Goal: Information Seeking & Learning: Learn about a topic

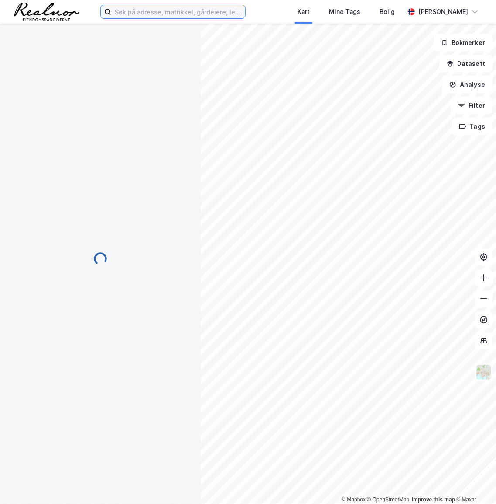
click at [157, 10] on input at bounding box center [178, 11] width 134 height 13
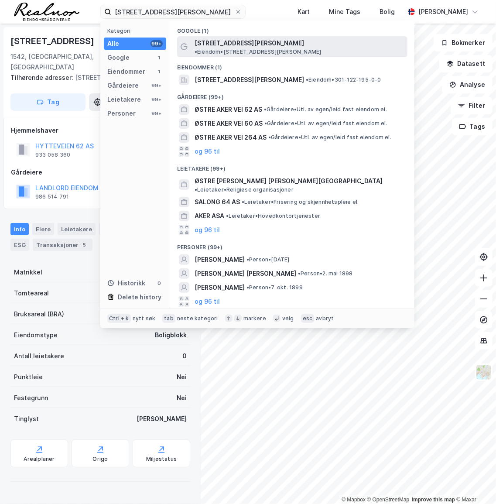
click at [277, 38] on div "[STREET_ADDRESS][PERSON_NAME] • Eiendom • [STREET_ADDRESS][PERSON_NAME]" at bounding box center [300, 46] width 211 height 17
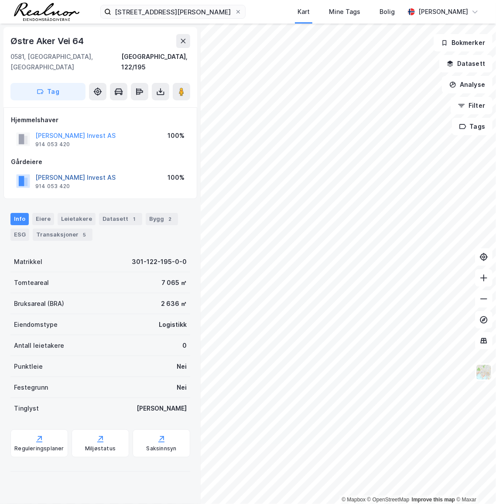
click at [0, 0] on button "[PERSON_NAME] Invest AS" at bounding box center [0, 0] width 0 height 0
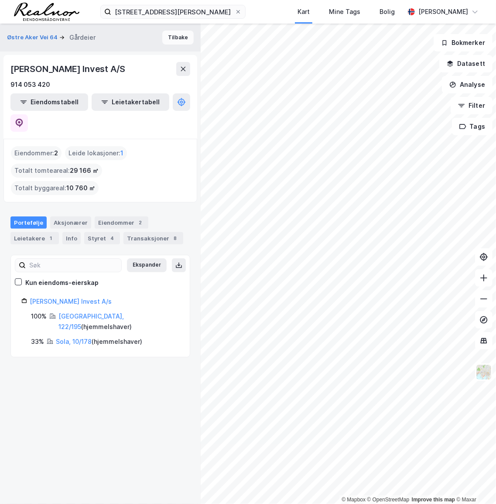
click at [175, 40] on button "Tilbake" at bounding box center [177, 38] width 31 height 14
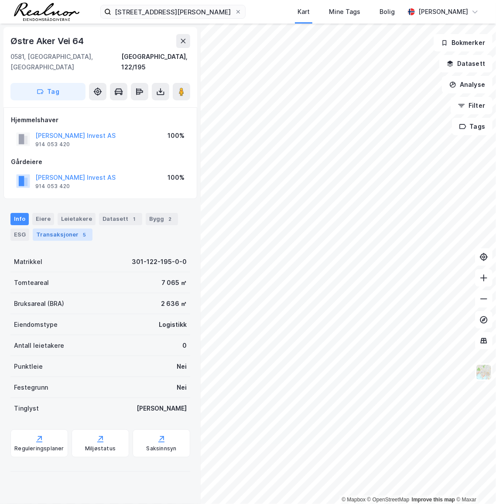
click at [66, 229] on div "Transaksjoner 5" at bounding box center [63, 235] width 60 height 12
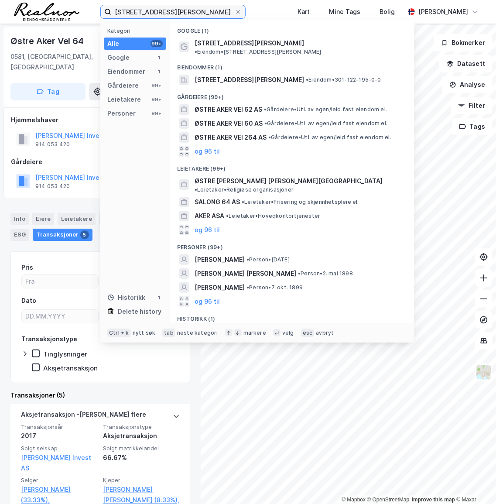
drag, startPoint x: 187, startPoint y: 10, endPoint x: 92, endPoint y: 15, distance: 95.2
click at [92, 15] on div "østre [PERSON_NAME] vei 64 Kategori Alle 99+ Google 1 Eiendommer 1 Gårdeiere 99…" at bounding box center [248, 12] width 496 height 24
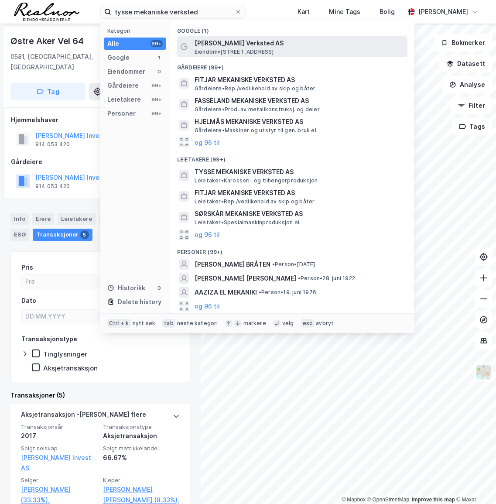
click at [240, 42] on span "[PERSON_NAME] Verksted AS" at bounding box center [299, 43] width 209 height 10
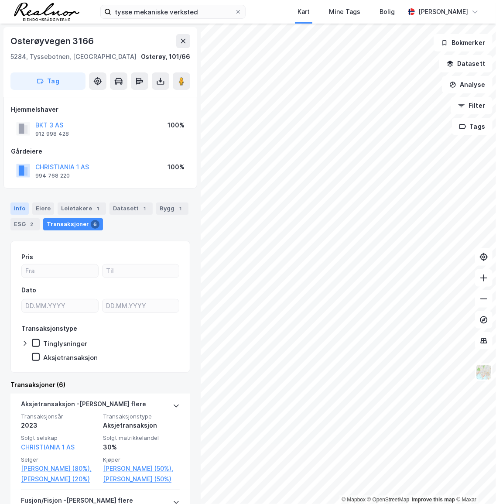
click at [23, 207] on div "Info" at bounding box center [19, 208] width 18 height 12
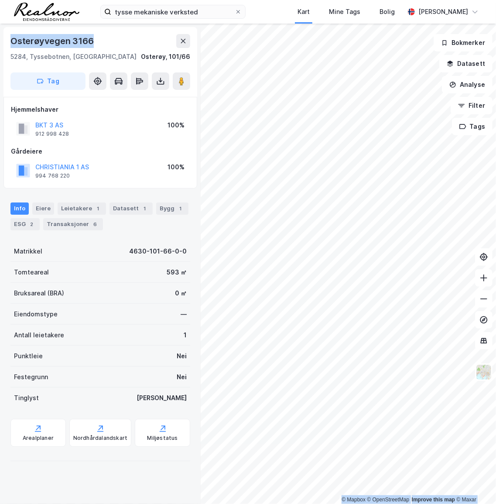
drag, startPoint x: 113, startPoint y: 37, endPoint x: 0, endPoint y: 44, distance: 114.1
click at [0, 44] on html "tysse mekaniske verksted Kart Mine Tags [PERSON_NAME] [PERSON_NAME] © Mapbox © …" at bounding box center [248, 252] width 496 height 504
copy div "© Mapbox © OpenStreetMap Improve this map © Maxar [STREET_ADDRESS]"
click at [0, 0] on button "CHRISTIANIA 1 AS" at bounding box center [0, 0] width 0 height 0
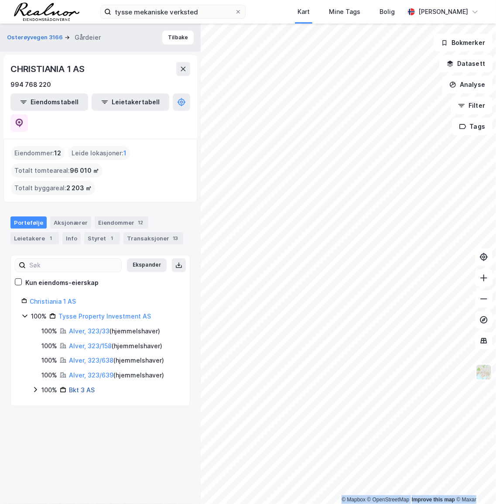
click at [87, 386] on link "Bkt 3 AS" at bounding box center [82, 389] width 26 height 7
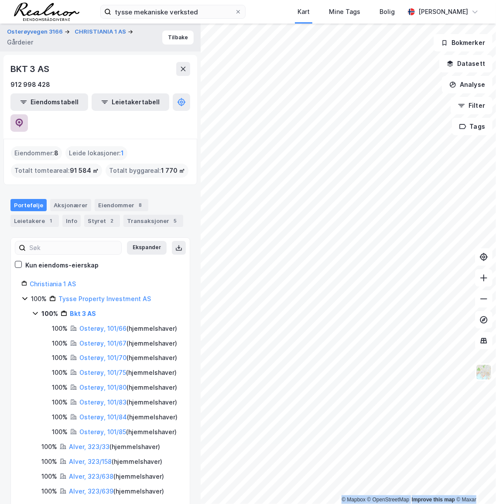
click at [23, 119] on icon at bounding box center [19, 123] width 7 height 9
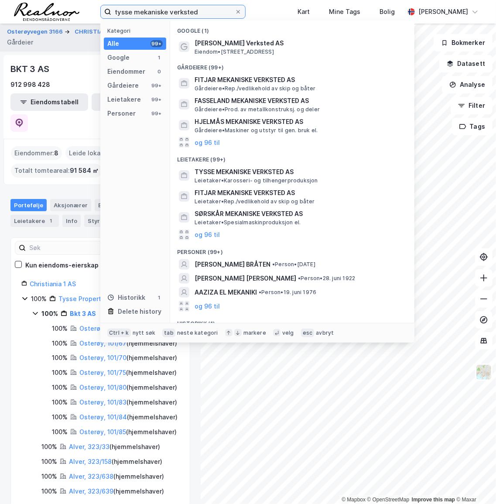
click at [171, 10] on input "tysse mekaniske verksted" at bounding box center [172, 11] width 123 height 13
type input "h"
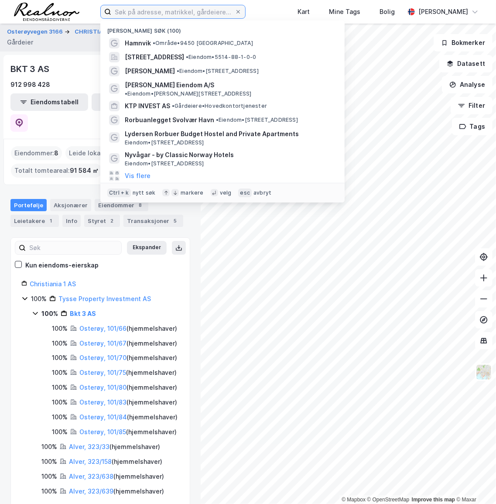
type input "a"
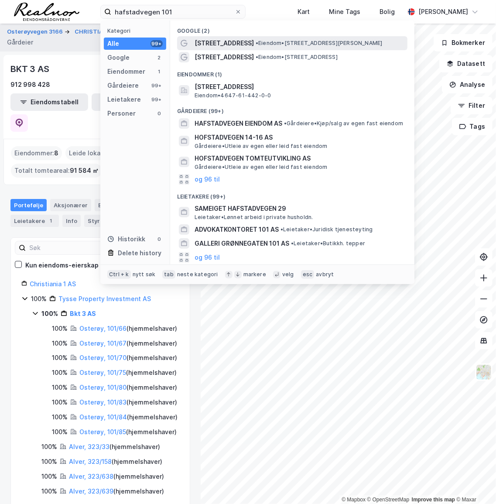
click at [231, 43] on span "[STREET_ADDRESS]" at bounding box center [224, 43] width 59 height 10
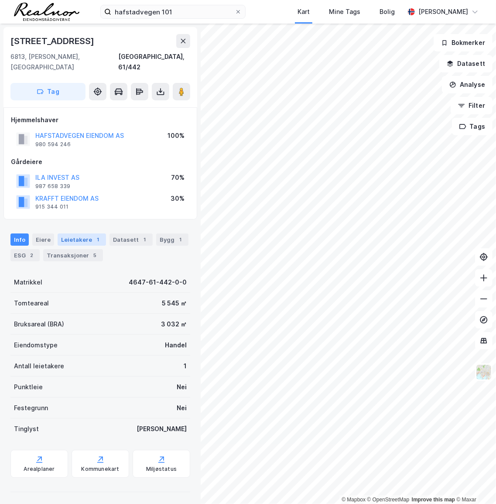
click at [88, 233] on div "Leietakere 1" at bounding box center [82, 239] width 48 height 12
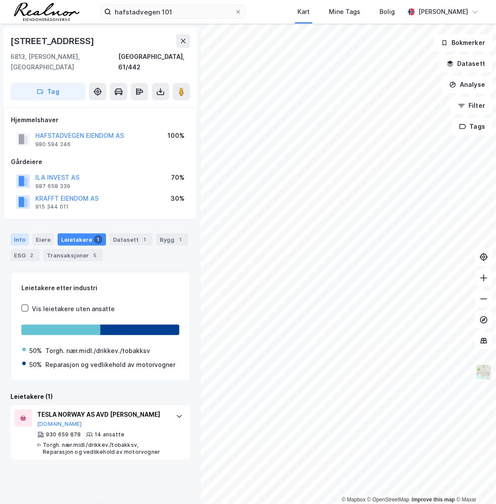
click at [20, 233] on div "Info" at bounding box center [19, 239] width 18 height 12
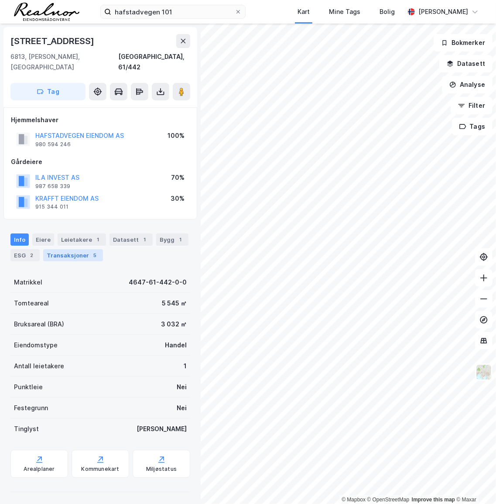
click at [59, 249] on div "Transaksjoner 5" at bounding box center [73, 255] width 60 height 12
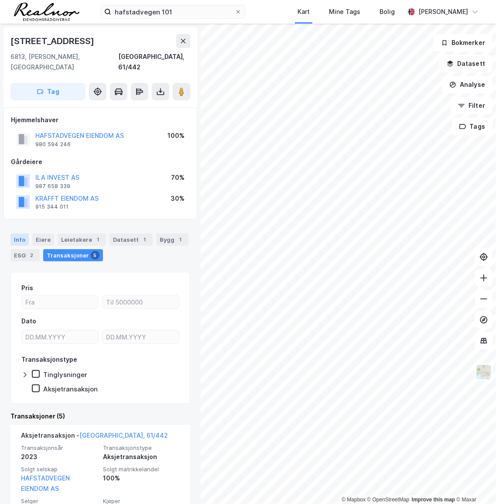
click at [18, 233] on div "Info" at bounding box center [19, 239] width 18 height 12
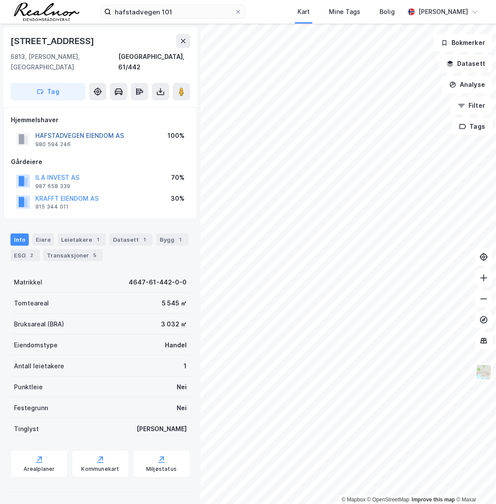
click at [0, 0] on button "HAFSTADVEGEN EIENDOM AS" at bounding box center [0, 0] width 0 height 0
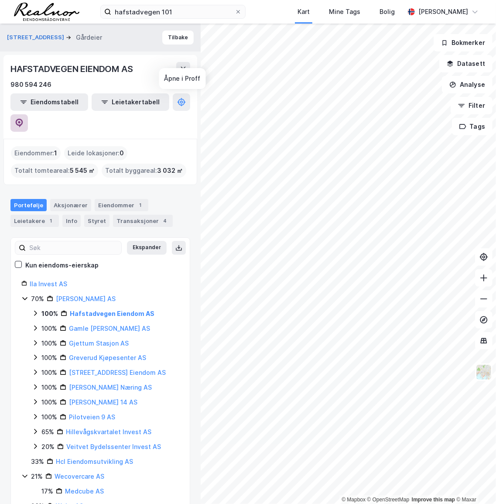
click at [24, 119] on icon at bounding box center [19, 123] width 9 height 9
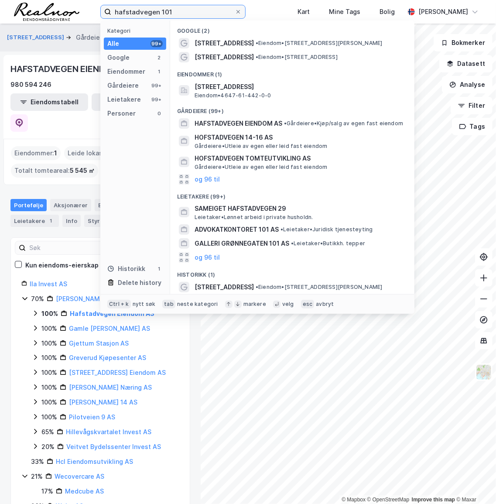
drag, startPoint x: 173, startPoint y: 9, endPoint x: 88, endPoint y: 14, distance: 85.6
click at [88, 14] on div "hafstadvegen 101 Kategori Alle 99+ Google 2 Eiendommer 1 Gårdeiere 99+ Leietake…" at bounding box center [248, 12] width 496 height 24
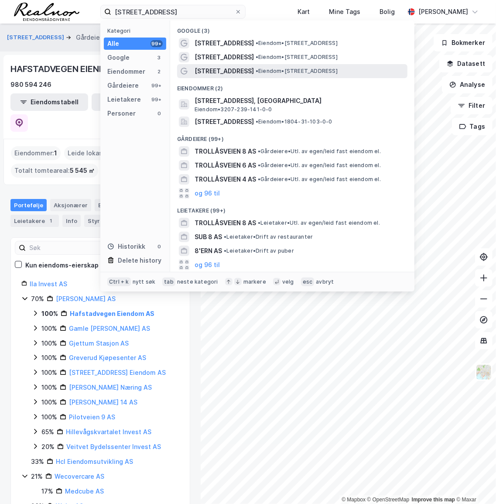
click at [263, 66] on div "[STREET_ADDRESS] • Eiendom • [STREET_ADDRESS]" at bounding box center [300, 71] width 211 height 10
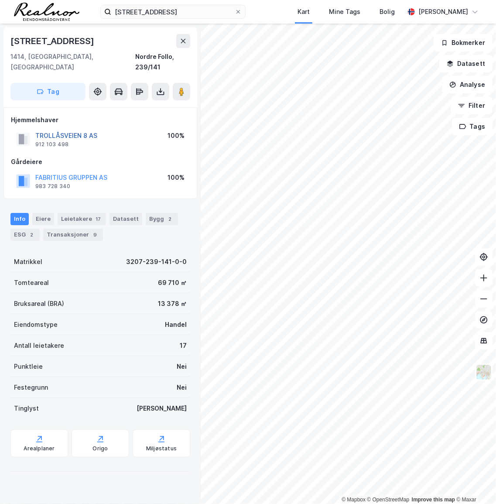
click at [0, 0] on button "TROLLÅSVEIEN 8 AS" at bounding box center [0, 0] width 0 height 0
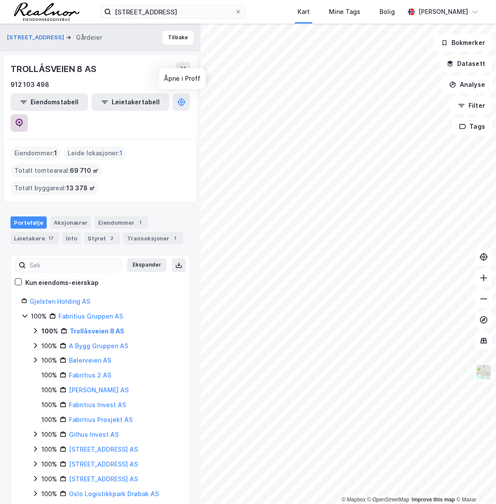
click at [28, 114] on button at bounding box center [18, 122] width 17 height 17
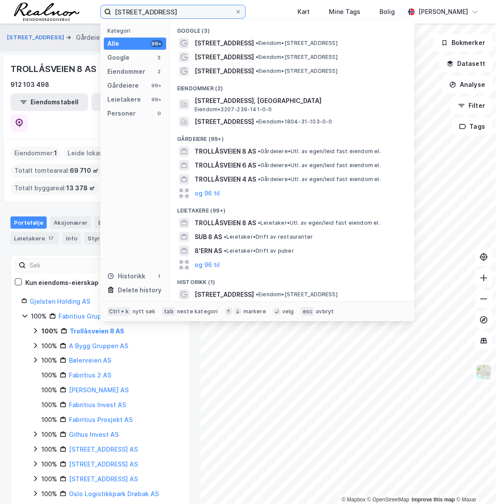
drag, startPoint x: 188, startPoint y: 10, endPoint x: 113, endPoint y: 13, distance: 75.1
click at [113, 13] on input "[STREET_ADDRESS]" at bounding box center [172, 11] width 123 height 13
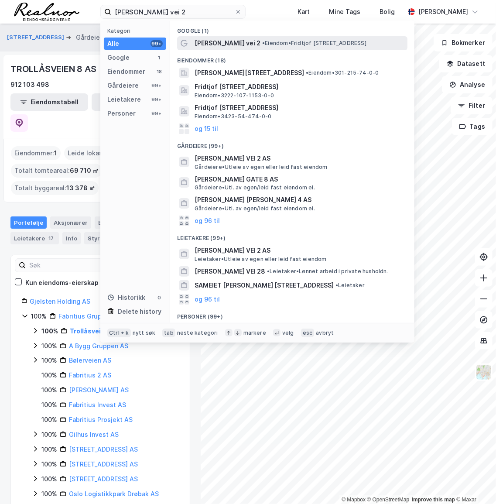
click at [276, 43] on span "• Eiendom • [PERSON_NAME][STREET_ADDRESS]" at bounding box center [314, 43] width 104 height 7
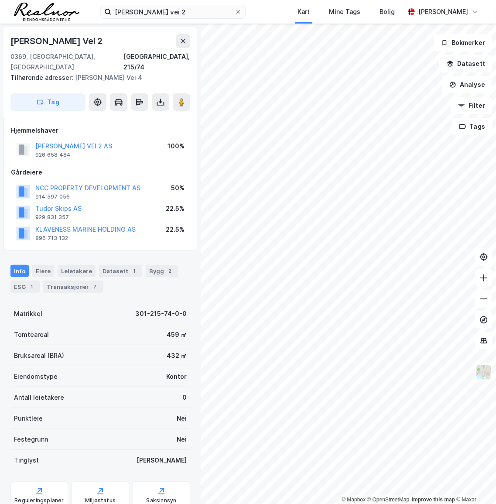
scroll to position [0, 0]
click at [0, 0] on button "[PERSON_NAME] VEI 2 AS" at bounding box center [0, 0] width 0 height 0
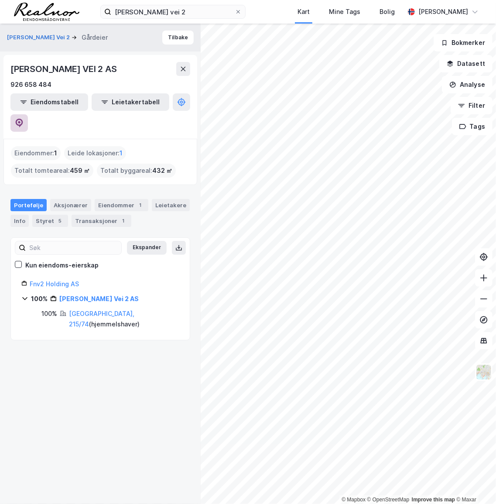
click at [23, 119] on icon at bounding box center [19, 123] width 7 height 9
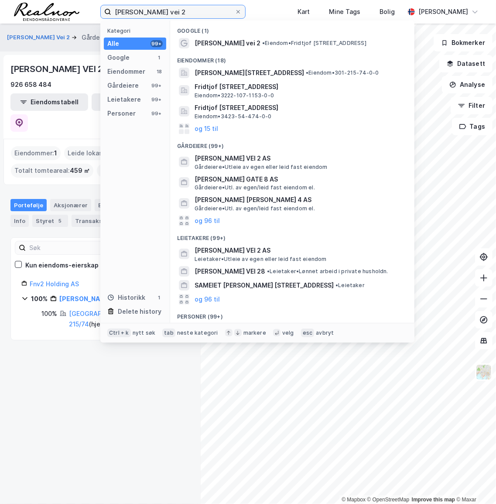
drag, startPoint x: 185, startPoint y: 13, endPoint x: 68, endPoint y: 13, distance: 116.9
click at [68, 13] on div "[PERSON_NAME] vei 2 Kategori Alle 99+ Google 1 Eiendommer 18 Gårdeiere 99+ Leie…" at bounding box center [248, 12] width 496 height 24
paste input "[PERSON_NAME] vei 45"
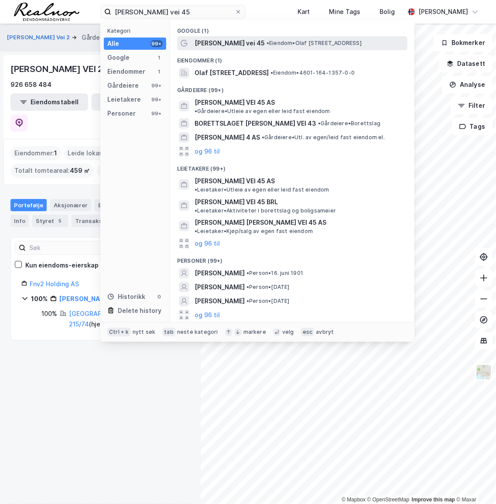
click at [231, 41] on span "[PERSON_NAME] vei 45" at bounding box center [230, 43] width 70 height 10
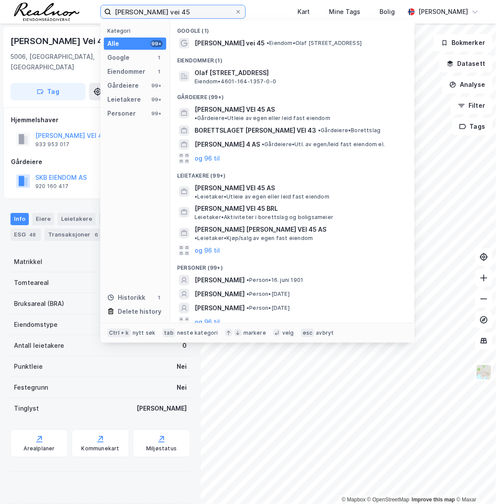
drag, startPoint x: 196, startPoint y: 9, endPoint x: 26, endPoint y: 9, distance: 170.1
click at [26, 9] on div "[PERSON_NAME] vei 45 Kategori Alle 99+ Google 1 Eiendommer 1 Gårdeiere 99+ Leie…" at bounding box center [248, 12] width 496 height 24
paste input "[STREET_ADDRESS]"
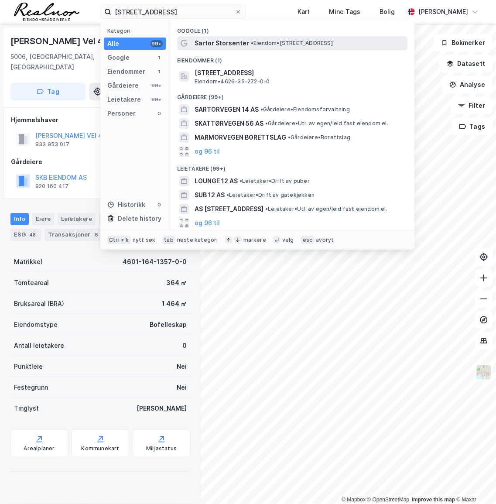
click at [222, 44] on span "Sartor Storsenter" at bounding box center [222, 43] width 55 height 10
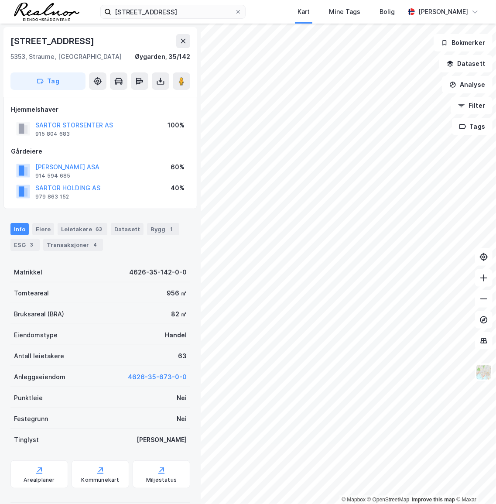
scroll to position [0, 0]
click at [0, 0] on button "SARTOR STORSENTER AS" at bounding box center [0, 0] width 0 height 0
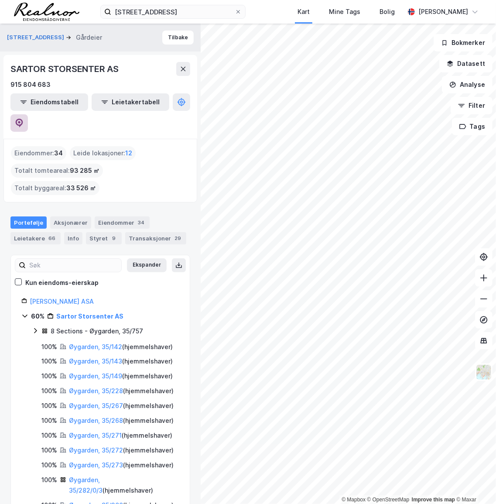
click at [28, 114] on button at bounding box center [18, 122] width 17 height 17
click at [168, 39] on button "Tilbake" at bounding box center [177, 38] width 31 height 14
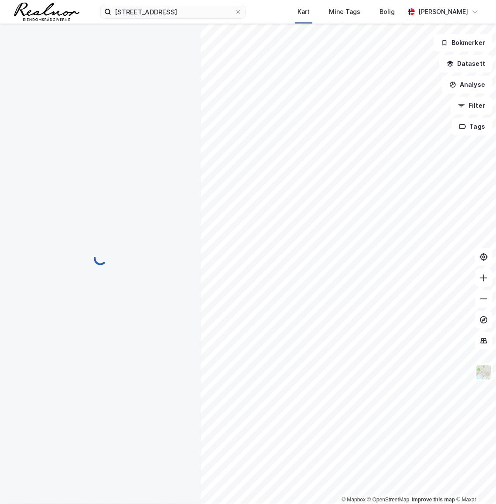
scroll to position [0, 0]
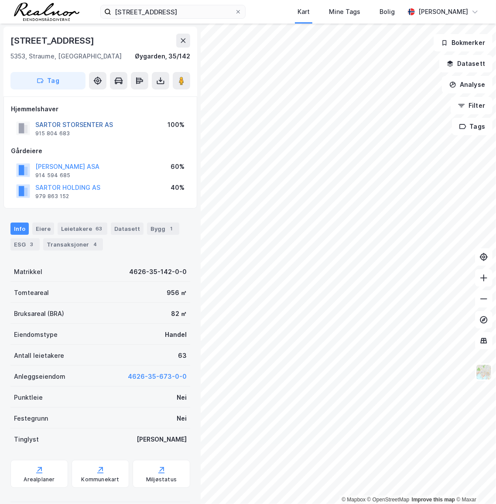
click at [0, 0] on button "SARTOR STORSENTER AS" at bounding box center [0, 0] width 0 height 0
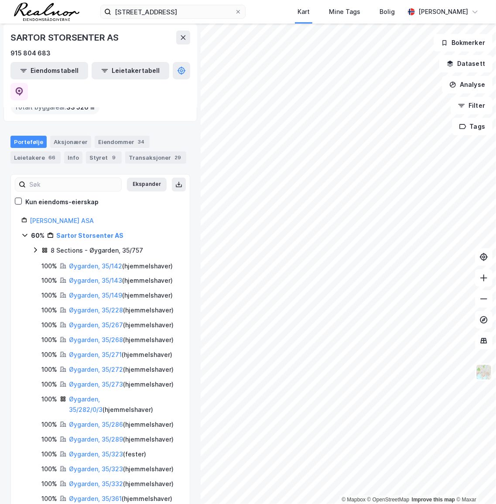
scroll to position [79, 0]
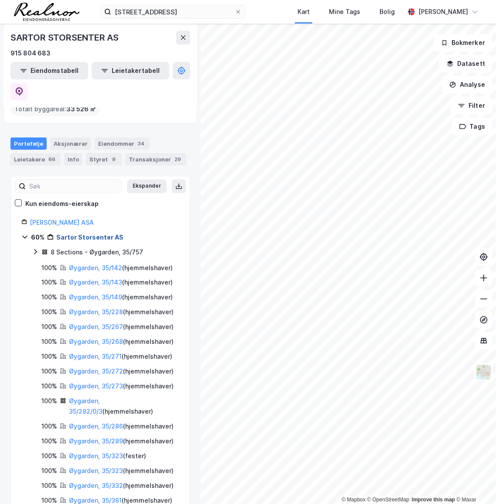
click at [83, 233] on link "Sartor Storsenter AS" at bounding box center [89, 236] width 67 height 7
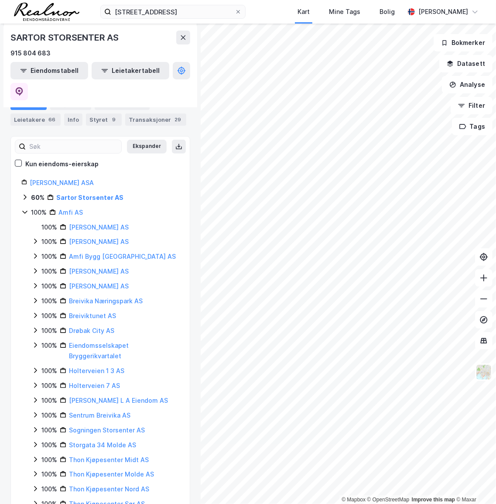
scroll to position [0, 0]
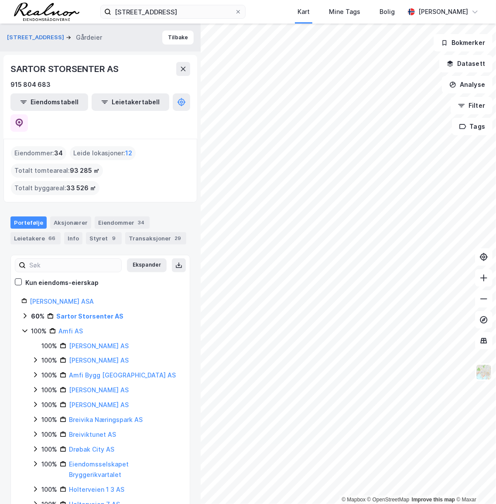
click at [25, 312] on icon at bounding box center [24, 315] width 7 height 7
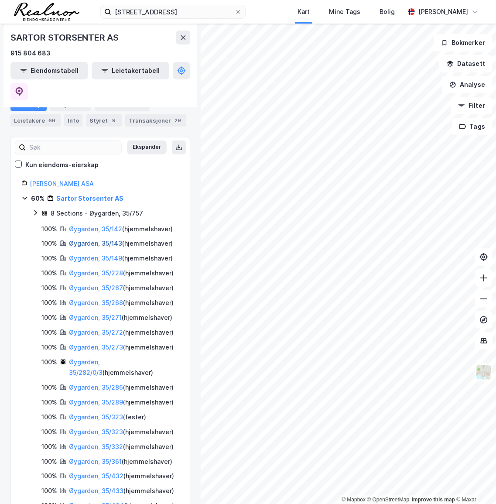
scroll to position [119, 0]
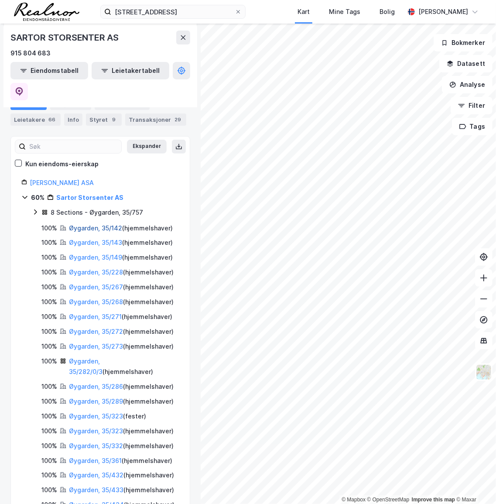
click at [93, 224] on link "Øygarden, 35/142" at bounding box center [95, 227] width 53 height 7
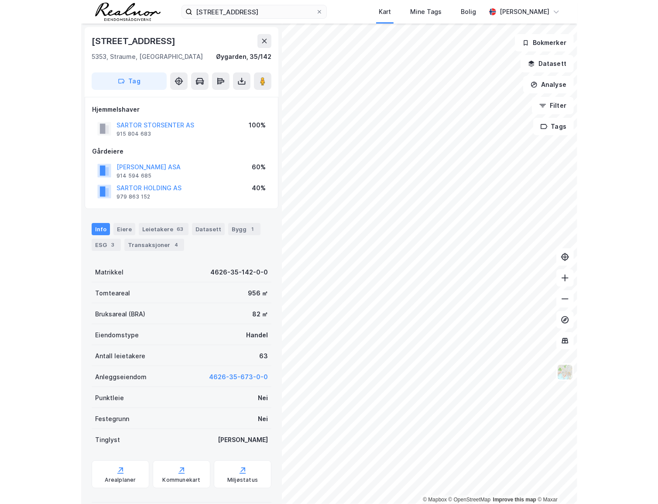
scroll to position [0, 0]
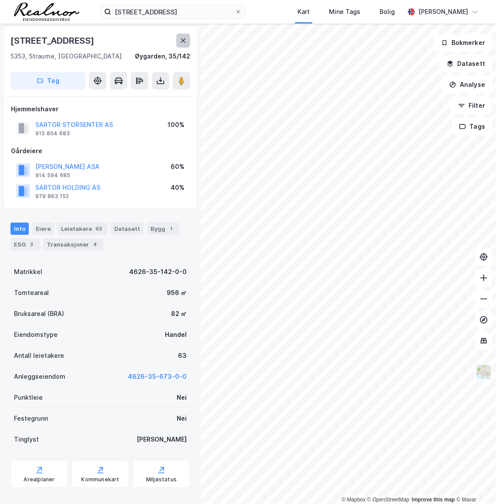
click at [188, 37] on button at bounding box center [183, 41] width 14 height 14
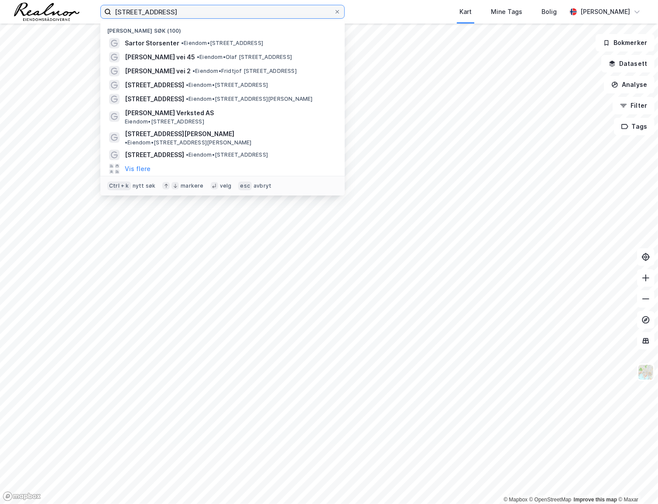
drag, startPoint x: 209, startPoint y: 16, endPoint x: 104, endPoint y: 16, distance: 105.6
click at [104, 16] on label "[STREET_ADDRESS]" at bounding box center [222, 12] width 244 height 14
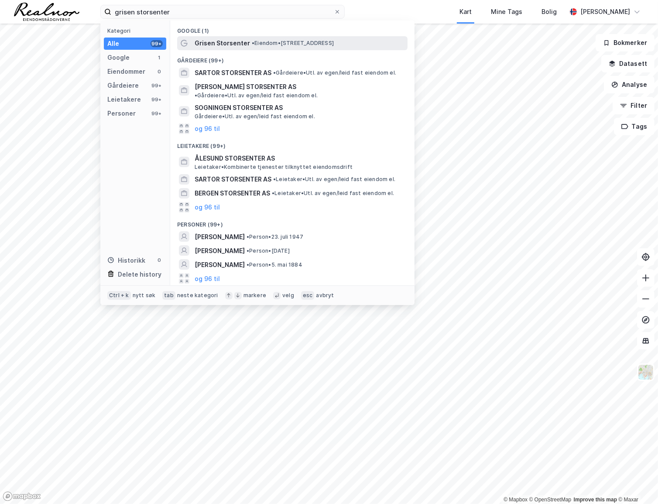
click at [267, 42] on span "• Eiendom • [STREET_ADDRESS]" at bounding box center [293, 43] width 82 height 7
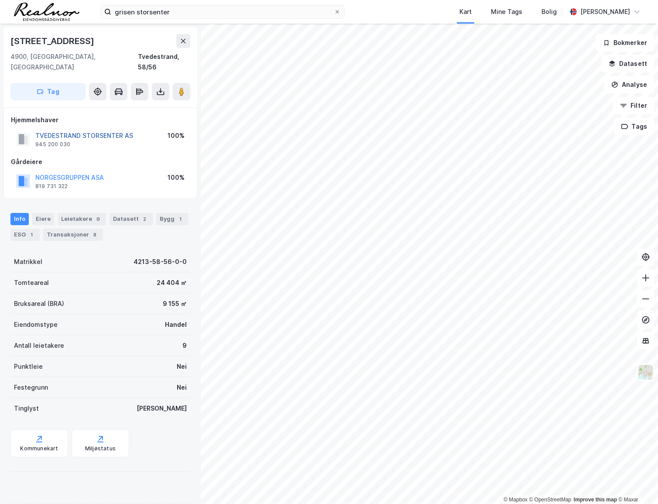
click at [0, 0] on button "TVEDESTRAND STORSENTER AS" at bounding box center [0, 0] width 0 height 0
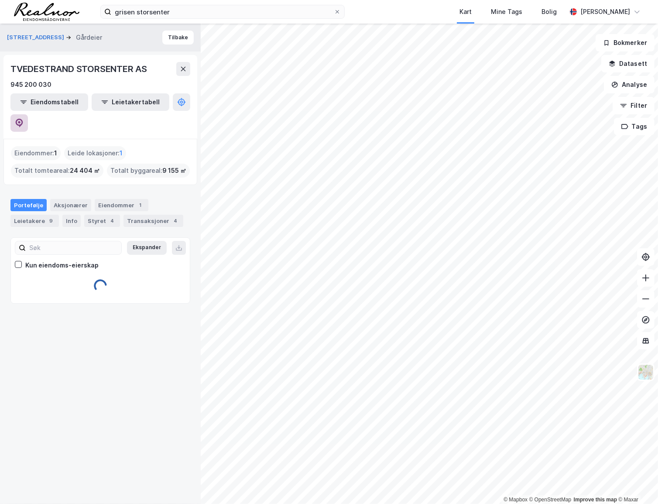
click at [23, 119] on icon at bounding box center [19, 123] width 7 height 9
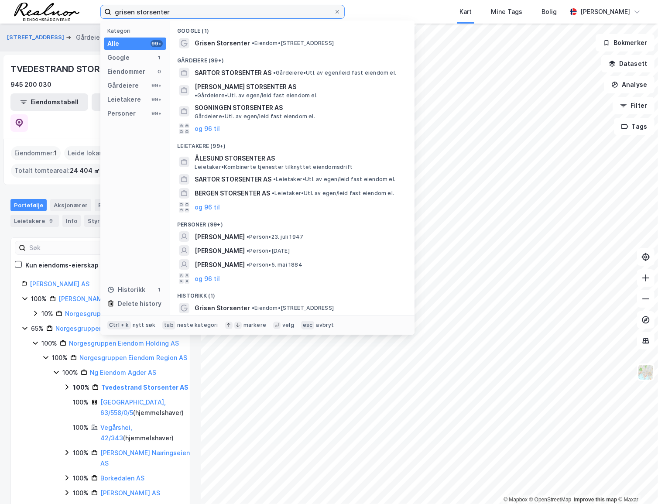
drag, startPoint x: 179, startPoint y: 11, endPoint x: 112, endPoint y: 10, distance: 66.8
click at [112, 10] on input "grisen storsenter" at bounding box center [222, 11] width 222 height 13
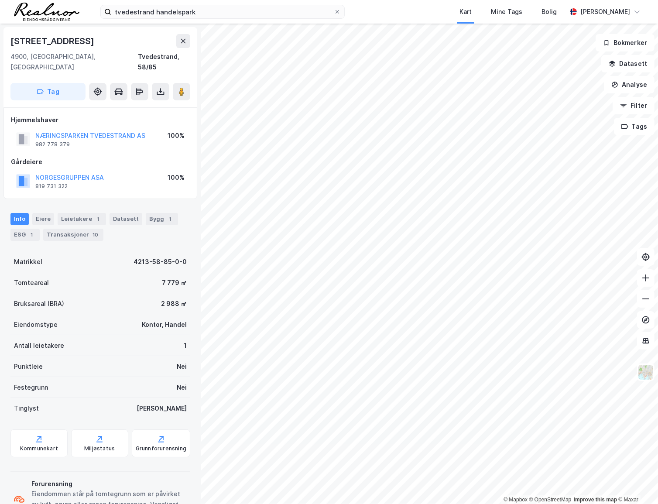
scroll to position [0, 0]
click at [0, 0] on button "NÆRINGSPARKEN TVEDESTRAND AS" at bounding box center [0, 0] width 0 height 0
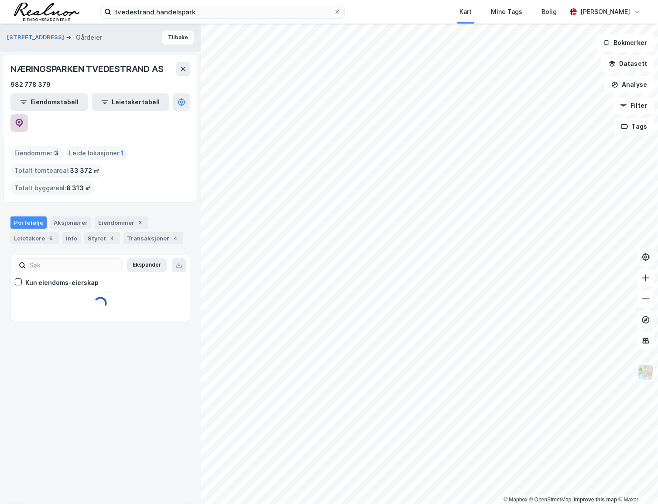
click at [28, 114] on button at bounding box center [18, 122] width 17 height 17
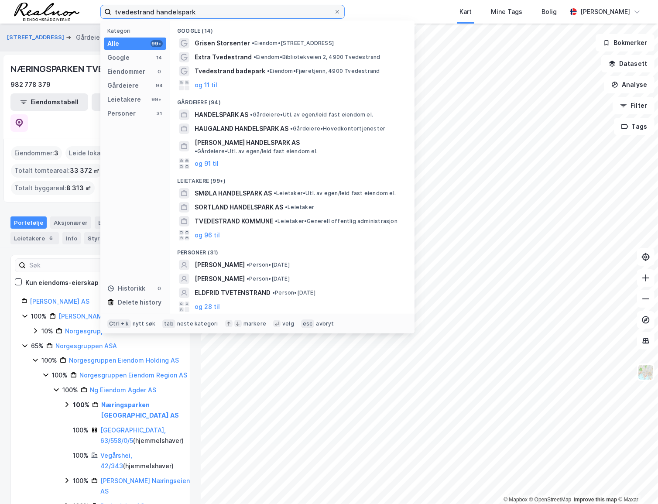
drag, startPoint x: 224, startPoint y: 14, endPoint x: 117, endPoint y: 18, distance: 106.5
click at [117, 18] on input "tvedestrand handelspark" at bounding box center [222, 11] width 222 height 13
type input "t"
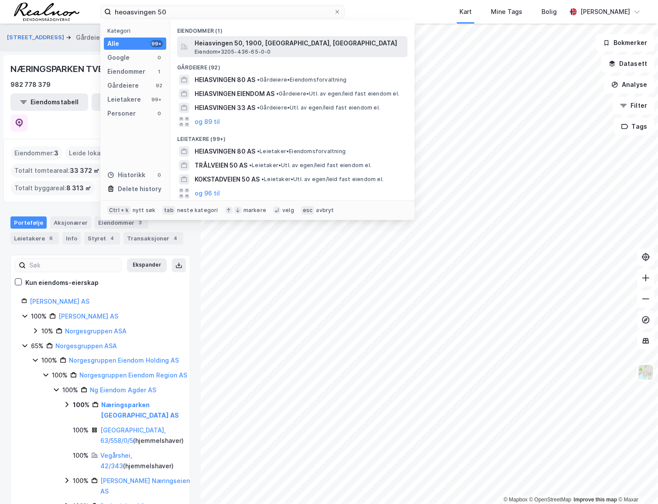
click at [225, 46] on span "Heiasvingen 50, 1900, [GEOGRAPHIC_DATA], [GEOGRAPHIC_DATA]" at bounding box center [299, 43] width 209 height 10
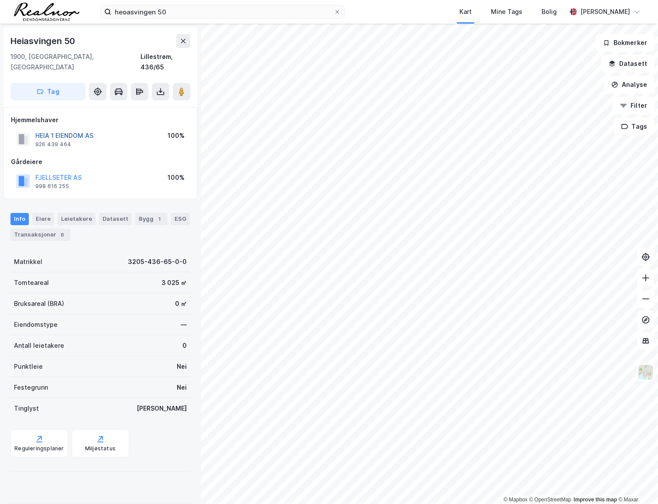
click at [0, 0] on button "HEIA 1 EIENDOM AS" at bounding box center [0, 0] width 0 height 0
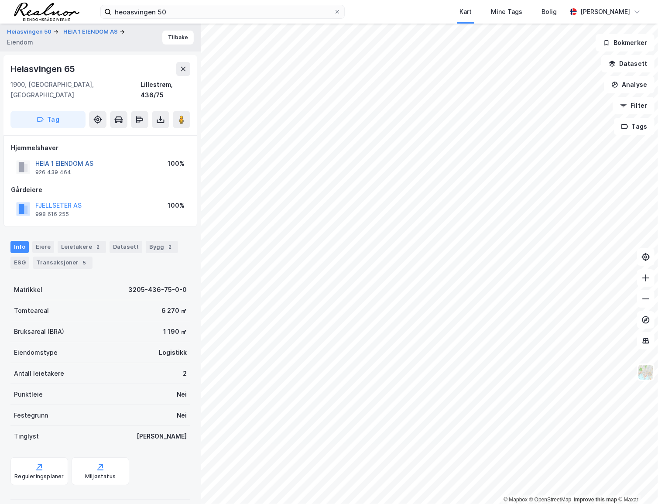
click at [0, 0] on button "HEIA 1 EIENDOM AS" at bounding box center [0, 0] width 0 height 0
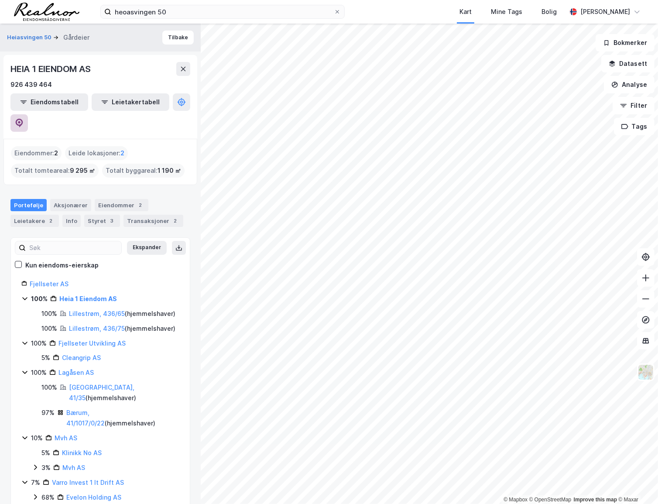
click at [23, 119] on icon at bounding box center [19, 123] width 7 height 9
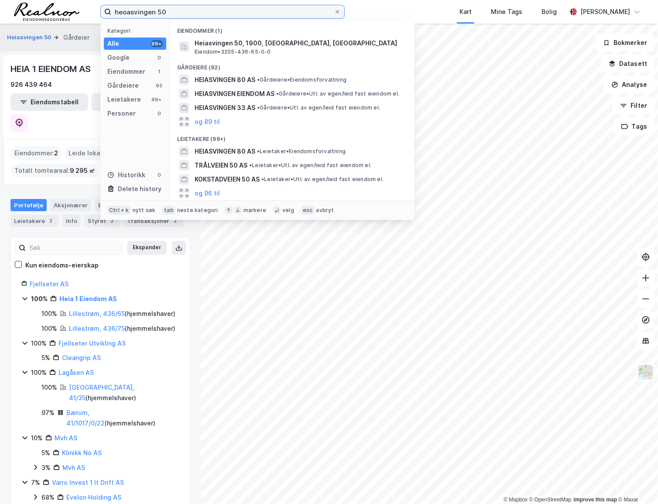
drag, startPoint x: 215, startPoint y: 9, endPoint x: 91, endPoint y: 9, distance: 123.9
click at [91, 9] on div "heoasvingen 50 Kategori Alle 99+ Google 0 Eiendommer 1 Gårdeiere 92 Leietakere …" at bounding box center [329, 12] width 658 height 24
paste input "Våronnveien 17"
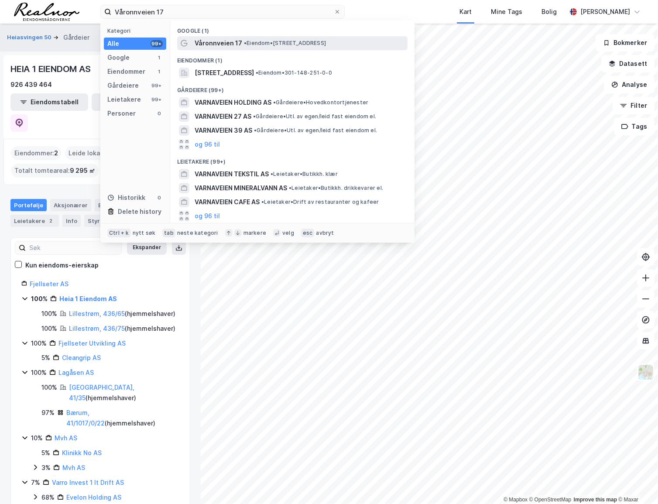
click at [293, 38] on div "Våronnveien 17 • Eiendom • [STREET_ADDRESS]" at bounding box center [300, 43] width 211 height 10
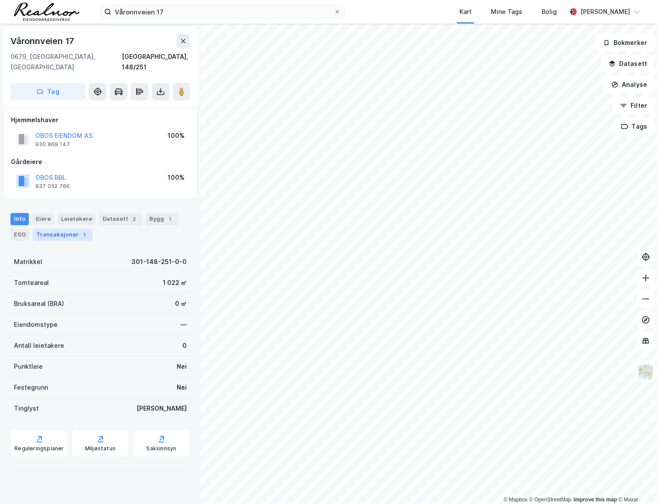
click at [69, 229] on div "Transaksjoner 1" at bounding box center [63, 235] width 60 height 12
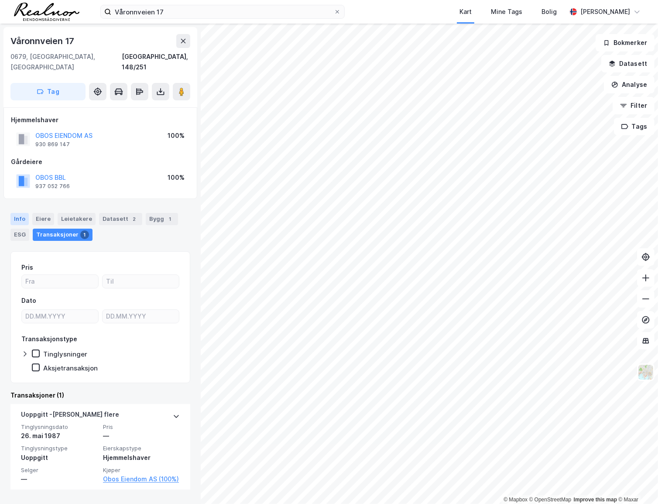
click at [19, 213] on div "Info" at bounding box center [19, 219] width 18 height 12
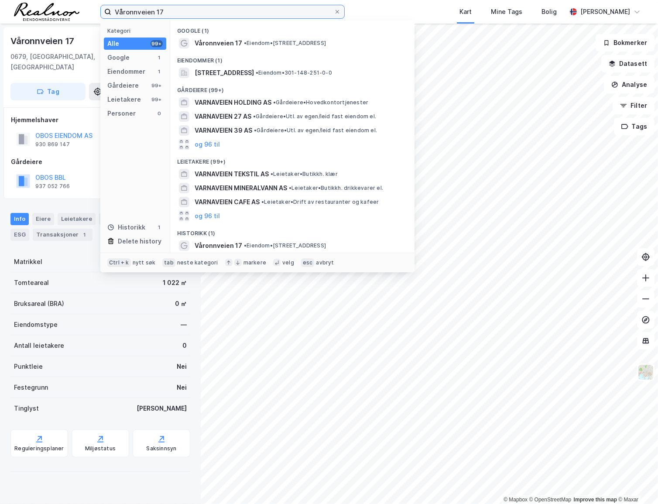
drag, startPoint x: 180, startPoint y: 14, endPoint x: 79, endPoint y: 14, distance: 101.2
click at [79, 14] on div "Våronnveien 17 Kategori Alle 99+ Google 1 Eiendommer 1 Gårdeiere 99+ Leietakere…" at bounding box center [329, 12] width 658 height 24
paste input "Langenga 60-62"
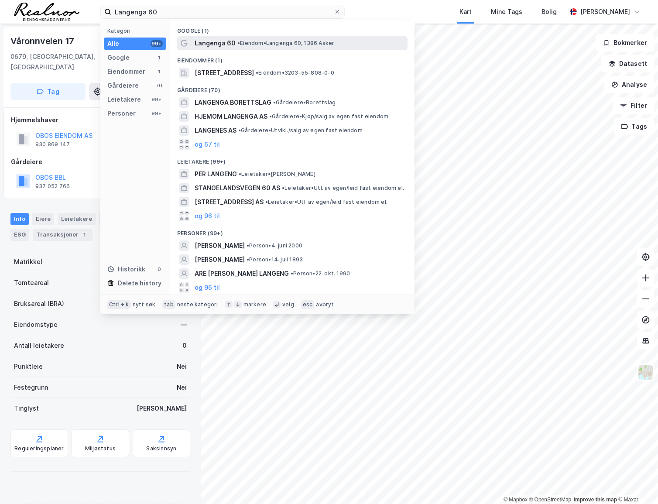
click at [260, 40] on span "• Eiendom • [STREET_ADDRESS] Asker" at bounding box center [285, 43] width 97 height 7
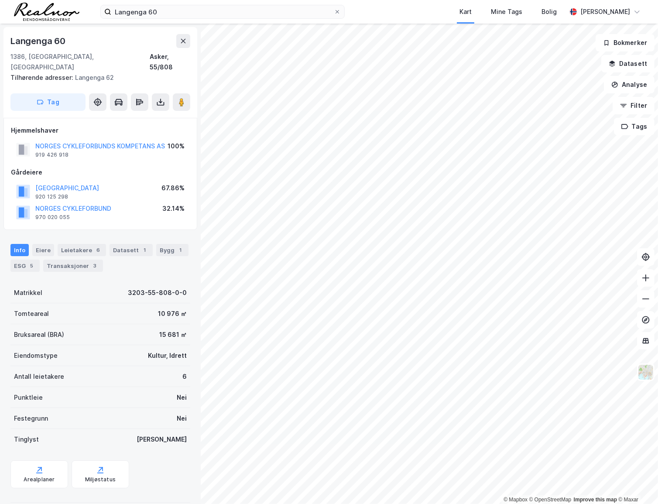
scroll to position [0, 0]
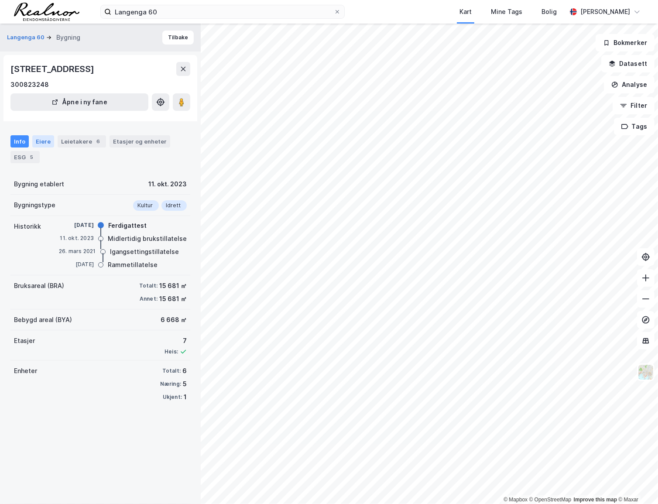
click at [46, 139] on div "Eiere" at bounding box center [43, 141] width 22 height 12
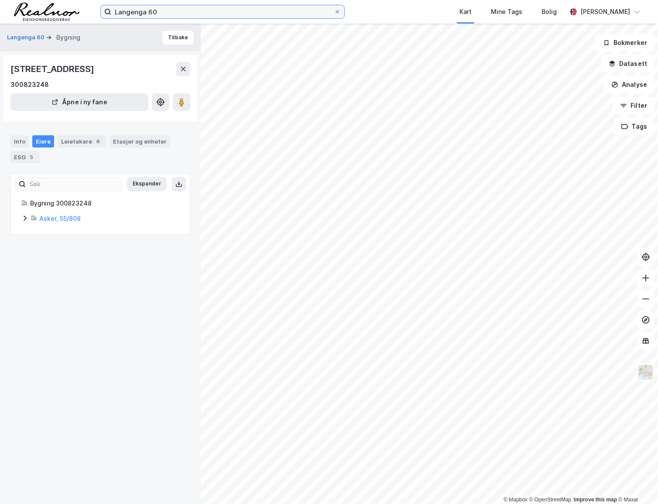
click at [160, 9] on input "Langenga 60" at bounding box center [222, 11] width 222 height 13
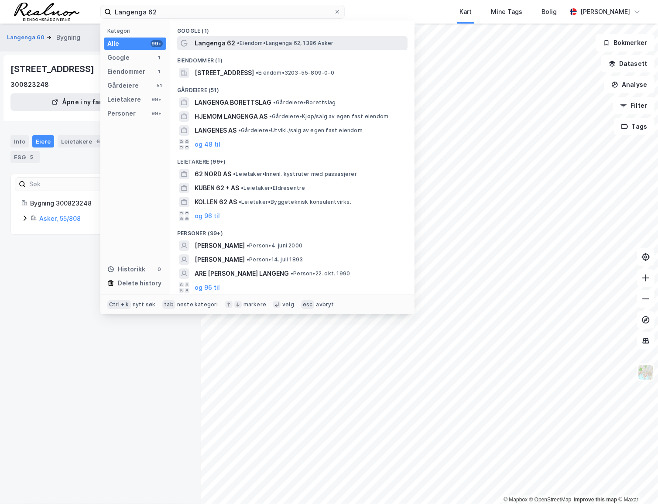
click at [278, 40] on span "• Eiendom • [STREET_ADDRESS] Asker" at bounding box center [285, 43] width 96 height 7
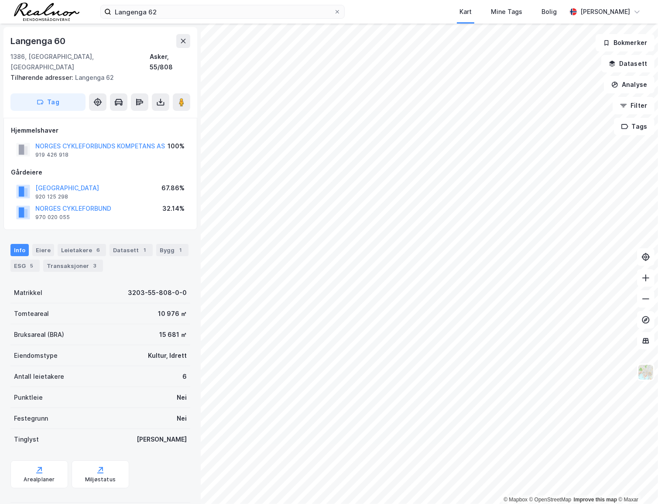
scroll to position [0, 0]
click at [0, 0] on button "NORGES CYKLEFORBUNDS KOMPETANS AS" at bounding box center [0, 0] width 0 height 0
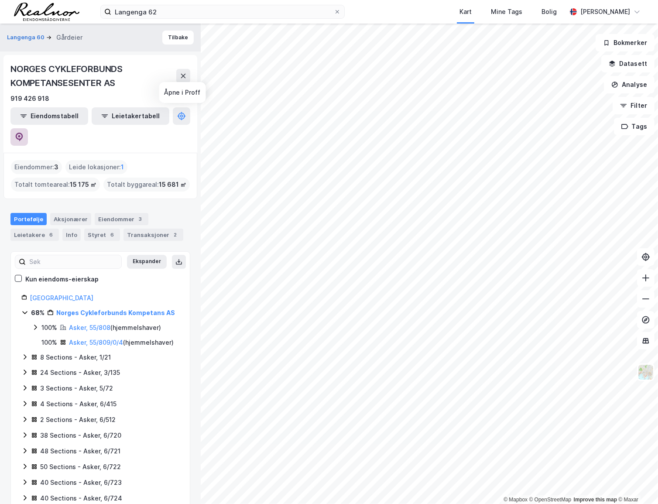
click at [24, 133] on icon at bounding box center [19, 137] width 9 height 9
click at [65, 229] on div "Info" at bounding box center [71, 235] width 18 height 12
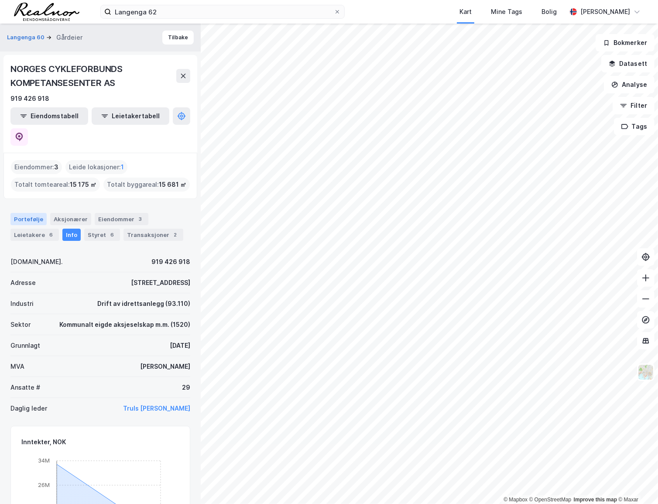
click at [34, 213] on div "Portefølje" at bounding box center [28, 219] width 36 height 12
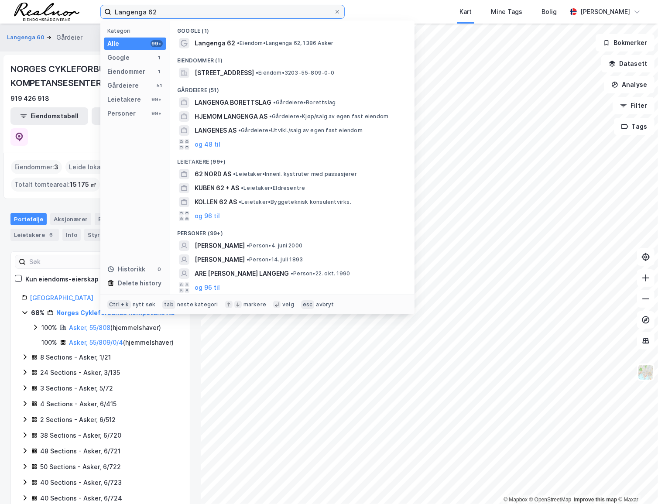
drag, startPoint x: 231, startPoint y: 14, endPoint x: 18, endPoint y: 31, distance: 213.1
click at [18, 31] on div "Langenga 62 Kategori Alle 99+ Google 1 Eiendommer 1 Gårdeiere 51 Leietakere 99+…" at bounding box center [329, 252] width 658 height 504
paste input "[STREET_ADDRESS]"
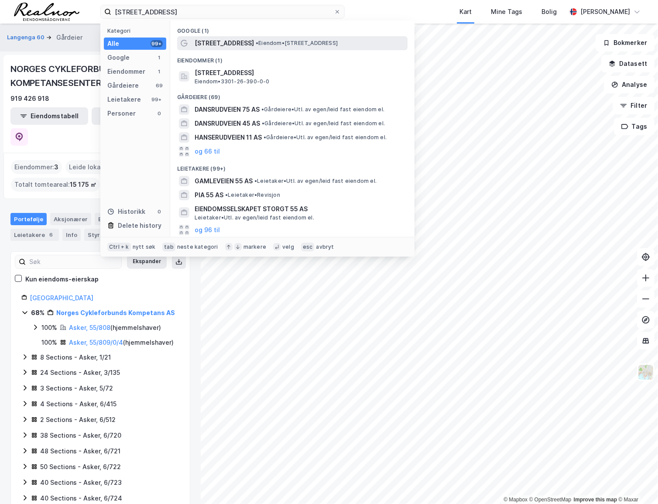
click at [256, 43] on span "•" at bounding box center [257, 43] width 3 height 7
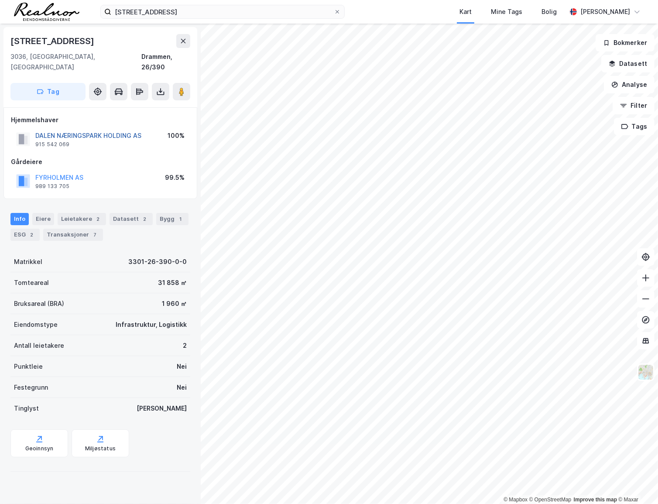
click at [0, 0] on button "DALEN NÆRINGSPARK HOLDING AS" at bounding box center [0, 0] width 0 height 0
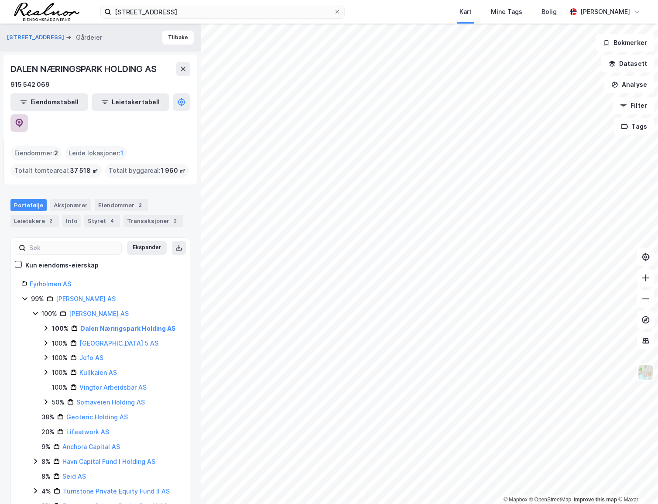
click at [24, 119] on icon at bounding box center [19, 123] width 9 height 9
click at [142, 215] on div "Transaksjoner 2" at bounding box center [153, 221] width 60 height 12
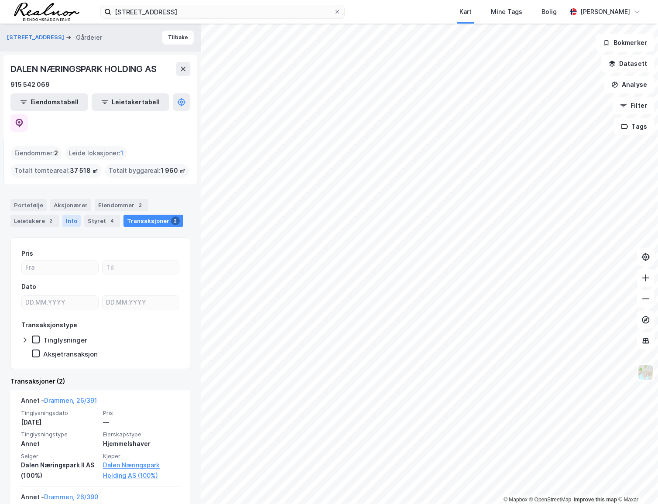
click at [77, 215] on div "Info" at bounding box center [71, 221] width 18 height 12
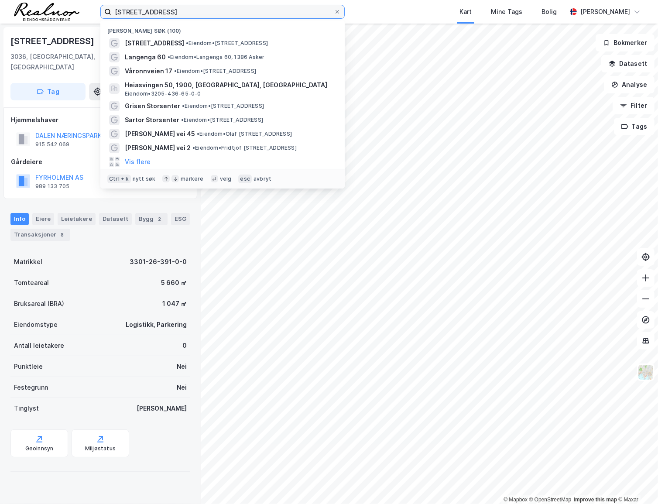
drag, startPoint x: 213, startPoint y: 12, endPoint x: 102, endPoint y: 18, distance: 111.8
click at [102, 18] on div "[STREET_ADDRESS]" at bounding box center [222, 12] width 244 height 14
paste input "Heggstadmoen Næringspark 7 AS"
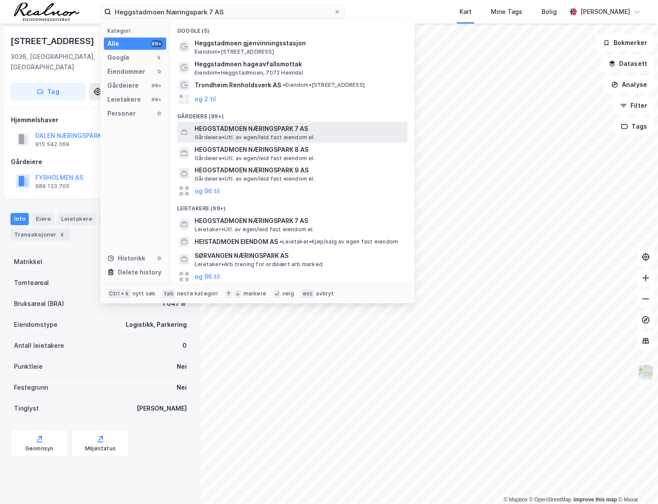
click at [267, 127] on span "HEGGSTADMOEN NÆRINGSPARK 7 AS" at bounding box center [299, 128] width 209 height 10
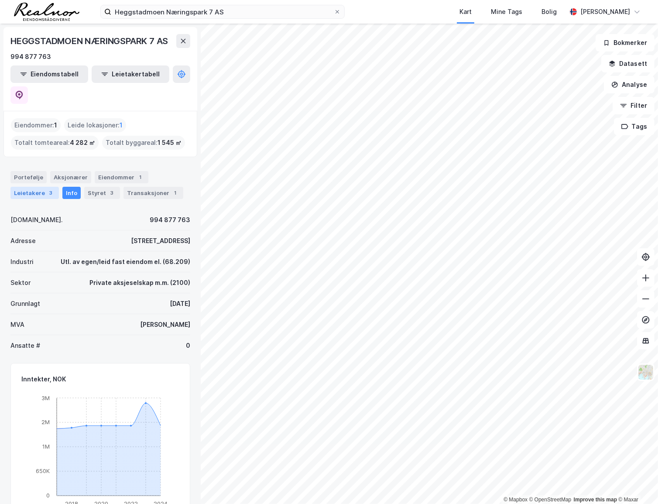
click at [39, 187] on div "Leietakere 3" at bounding box center [34, 193] width 48 height 12
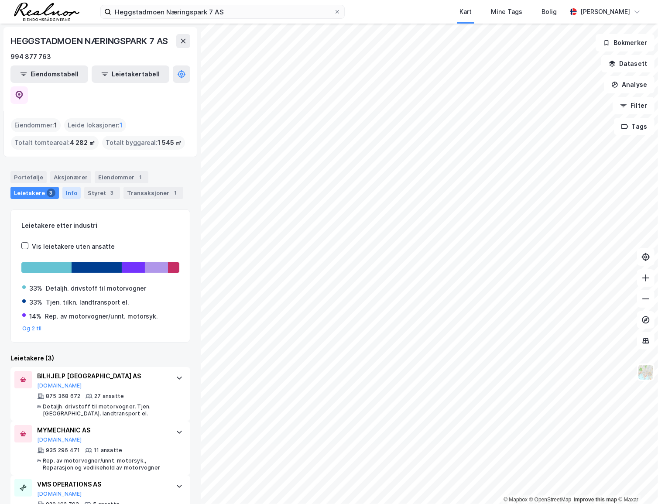
click at [76, 187] on div "Info" at bounding box center [71, 193] width 18 height 12
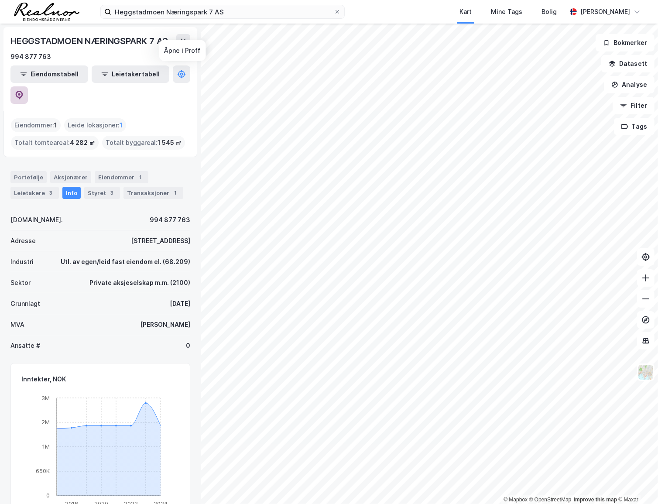
click at [24, 91] on icon at bounding box center [19, 95] width 9 height 9
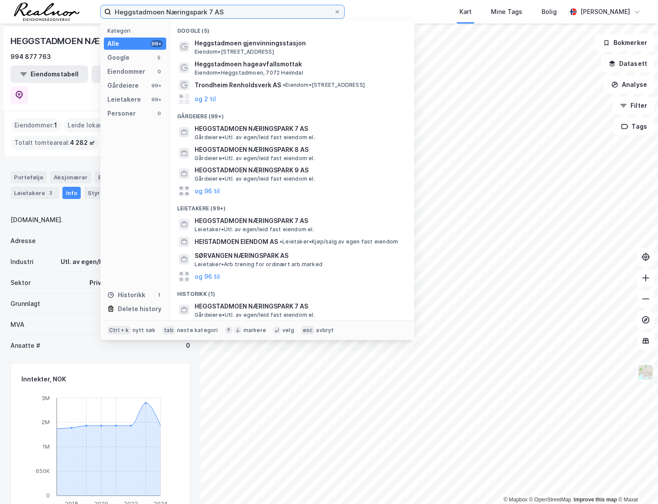
drag, startPoint x: 269, startPoint y: 10, endPoint x: 73, endPoint y: 10, distance: 195.9
click at [73, 10] on div "Heggstadmoen Næringspark 7 AS Kategori Alle 99+ Google 5 Eiendommer 0 Gårdeiere…" at bounding box center [329, 12] width 658 height 24
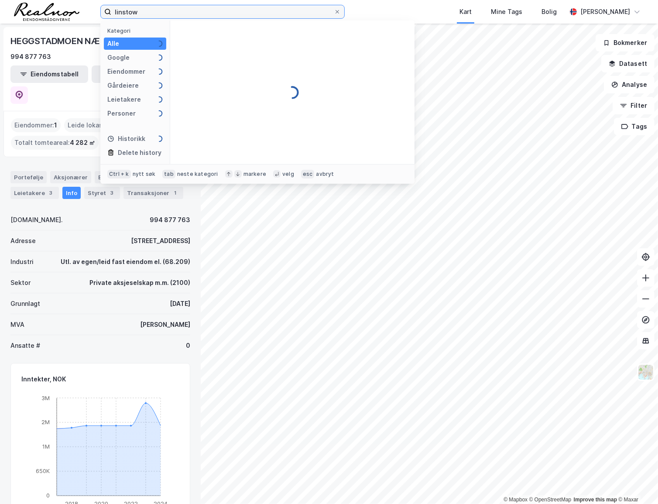
type input "linstow"
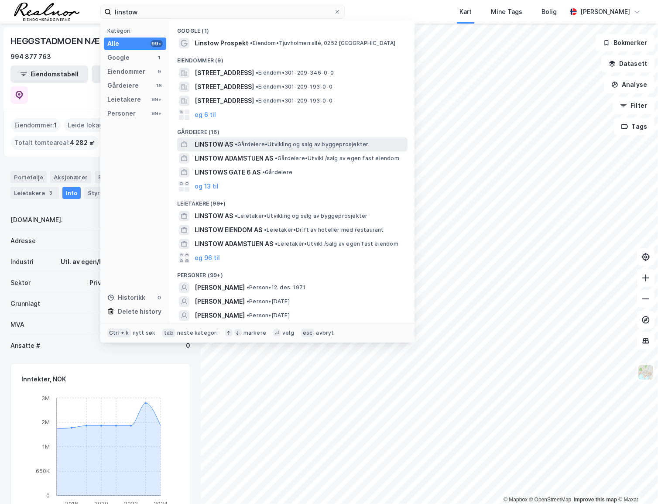
click at [212, 148] on span "LINSTOW AS" at bounding box center [214, 144] width 38 height 10
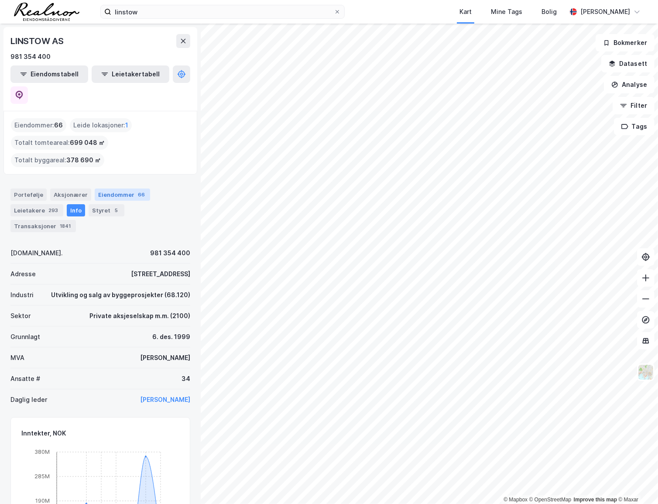
click at [118, 188] on div "Eiendommer 66" at bounding box center [122, 194] width 55 height 12
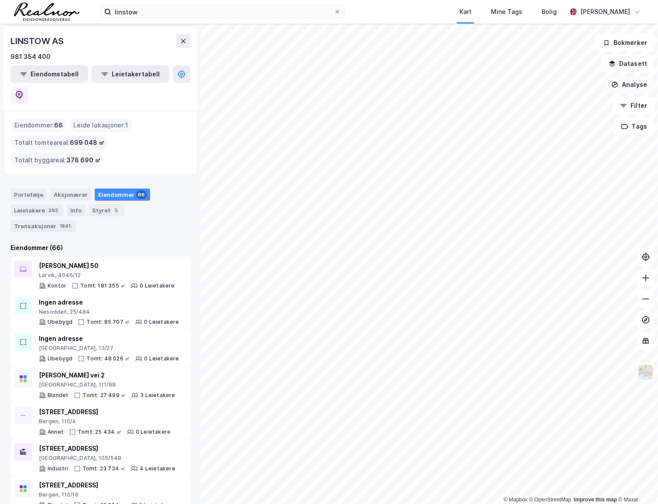
click at [496, 86] on button "Analyse" at bounding box center [629, 84] width 51 height 17
click at [496, 100] on div "Tegn område" at bounding box center [553, 102] width 76 height 7
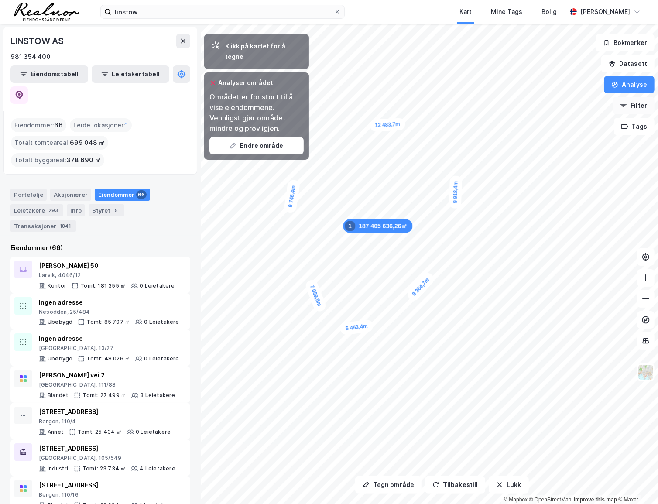
click at [496, 107] on button "Filter" at bounding box center [633, 105] width 42 height 17
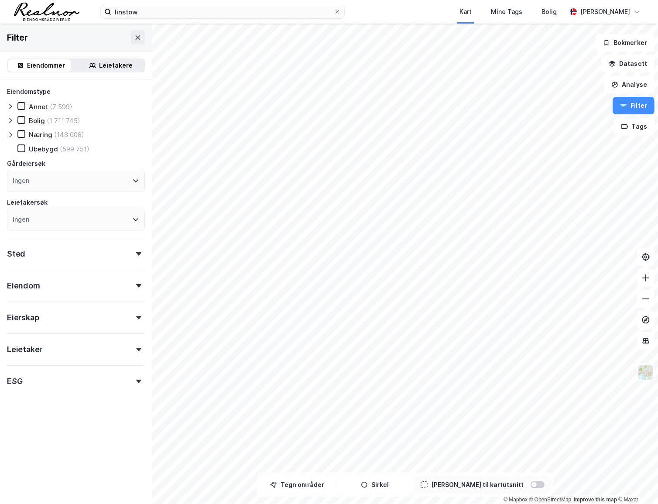
click at [85, 179] on div "Ingen" at bounding box center [76, 181] width 138 height 22
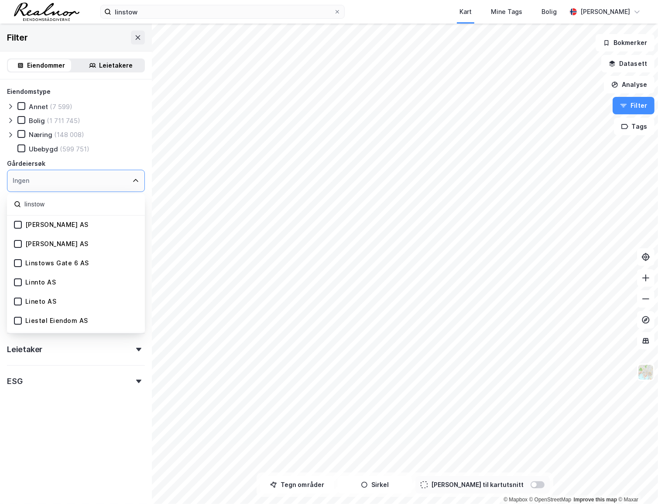
type input "linstow"
click at [67, 226] on div "[PERSON_NAME] AS" at bounding box center [76, 225] width 138 height 19
click at [15, 221] on div at bounding box center [18, 225] width 8 height 8
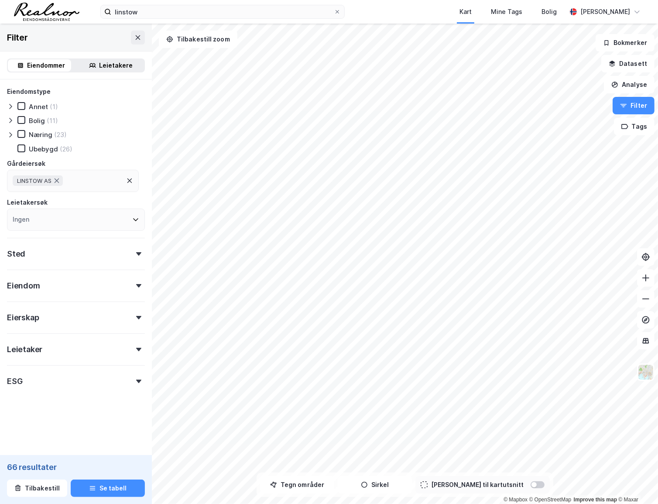
click at [46, 402] on form "Eiendomstype Annet (1) [PERSON_NAME] (11) Næring (23) [GEOGRAPHIC_DATA] (26) Gå…" at bounding box center [76, 259] width 138 height 347
click at [122, 255] on div "Sted" at bounding box center [76, 250] width 138 height 25
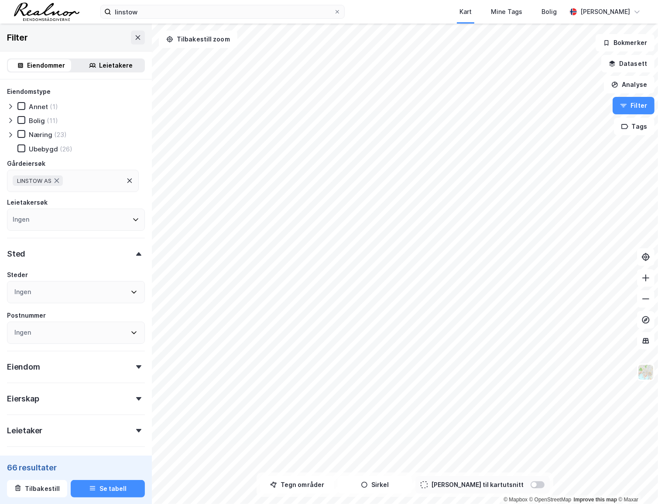
click at [57, 289] on div "Ingen" at bounding box center [76, 292] width 138 height 22
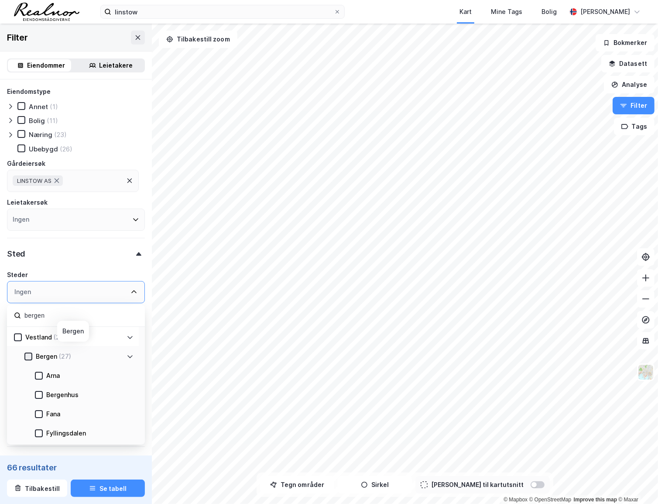
type input "bergen"
click at [27, 355] on icon at bounding box center [28, 356] width 6 height 6
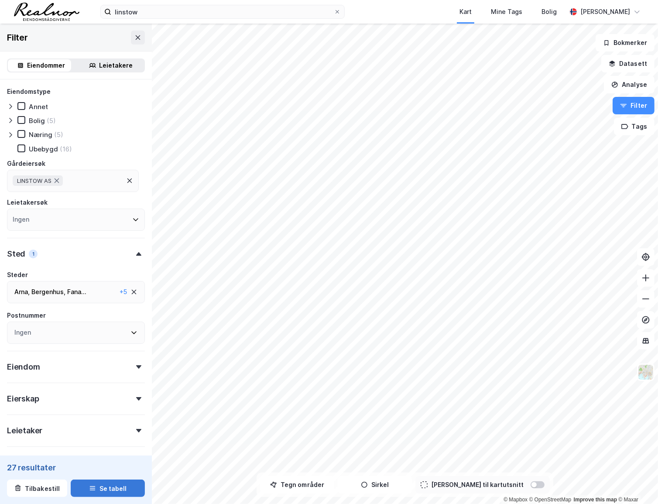
click at [100, 493] on button "Se tabell" at bounding box center [108, 487] width 74 height 17
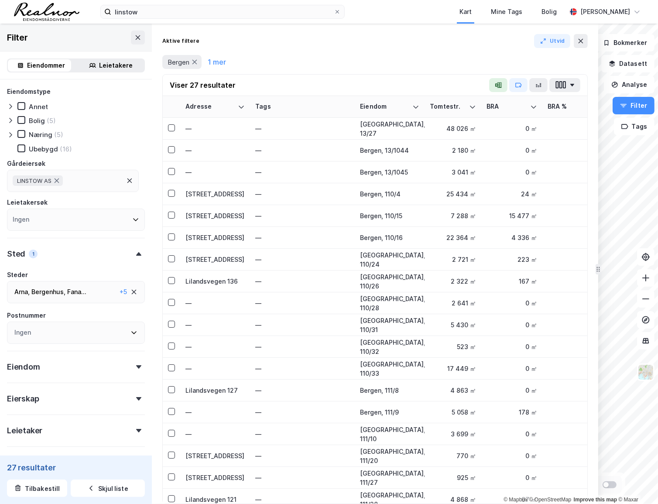
drag, startPoint x: 316, startPoint y: 130, endPoint x: 596, endPoint y: 140, distance: 280.7
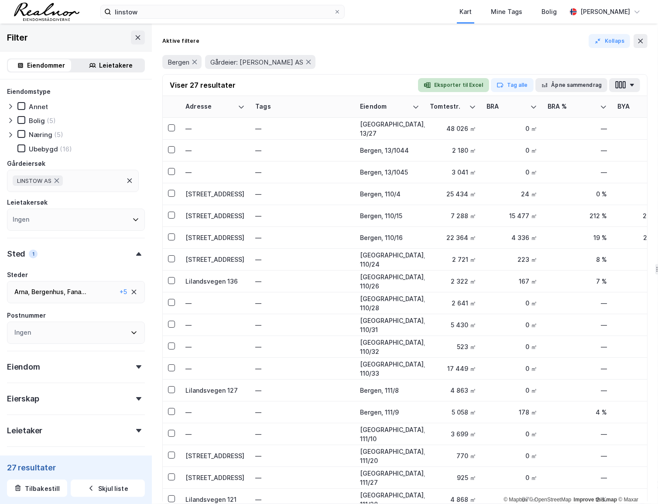
click at [464, 82] on button "Eksporter til Excel" at bounding box center [453, 85] width 71 height 14
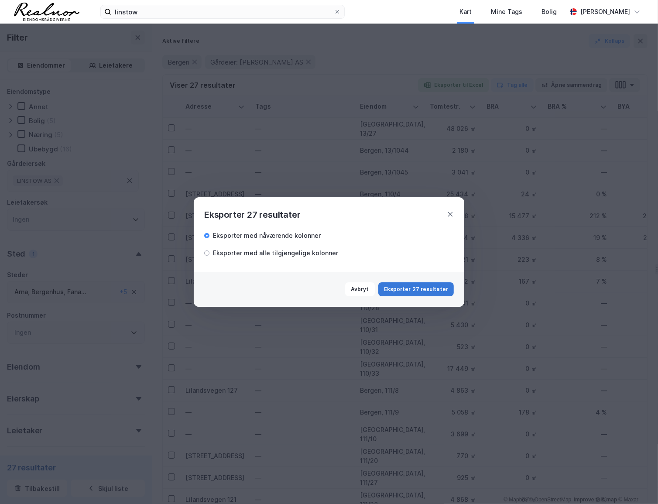
click at [432, 293] on button "Eksporter 27 resultater" at bounding box center [415, 289] width 75 height 14
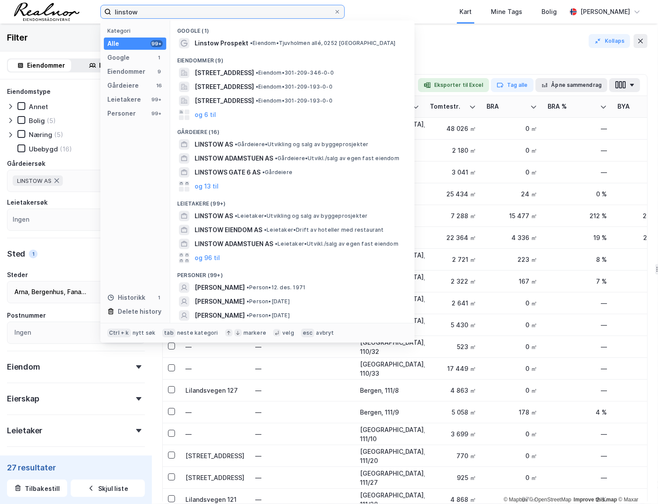
drag, startPoint x: 219, startPoint y: 13, endPoint x: 65, endPoint y: 12, distance: 153.6
click at [65, 12] on div "linstow Kategori Alle 99+ Google 1 Eiendommer 9 Gårdeiere 16 Leietakere 99+ Per…" at bounding box center [329, 12] width 658 height 24
paste input "Nedre Langgate 26C"
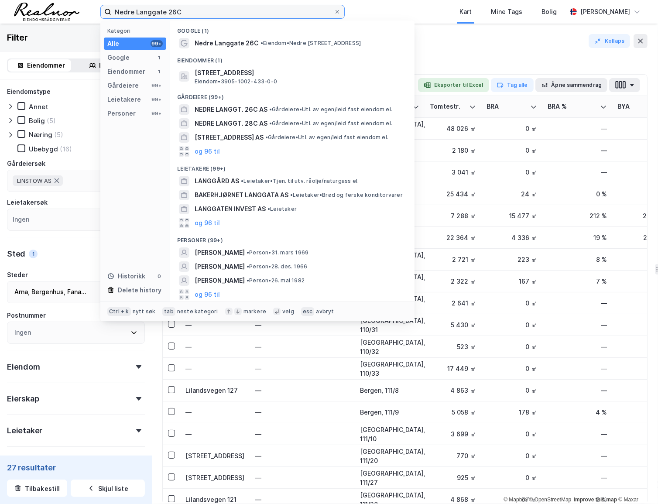
click at [171, 12] on input "Nedre Langgate 26C" at bounding box center [222, 11] width 222 height 13
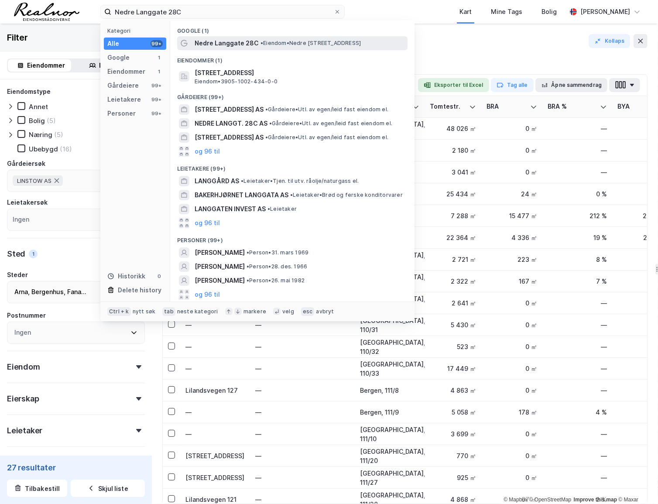
click at [281, 41] on span "• Eiendom • [STREET_ADDRESS]" at bounding box center [310, 43] width 100 height 7
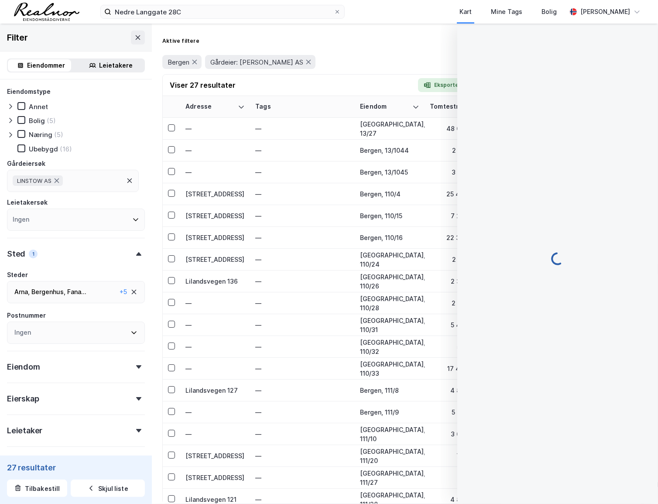
scroll to position [0, 0]
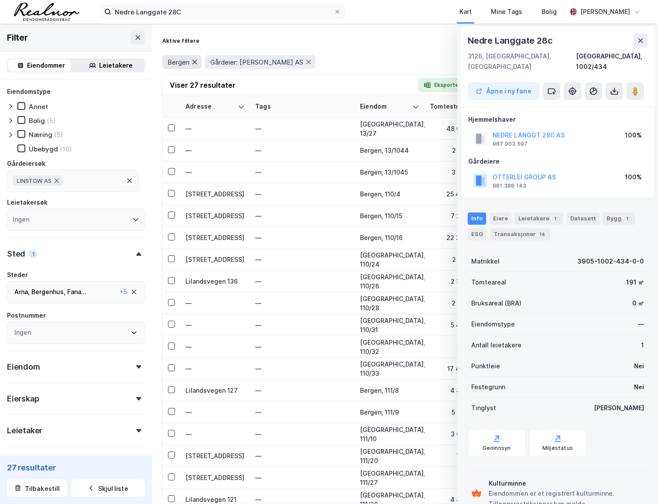
click at [192, 62] on icon at bounding box center [194, 61] width 7 height 7
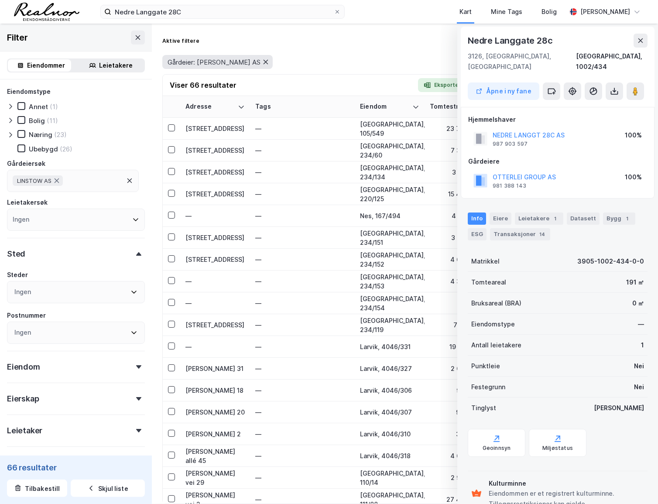
click at [262, 58] on icon at bounding box center [265, 61] width 7 height 7
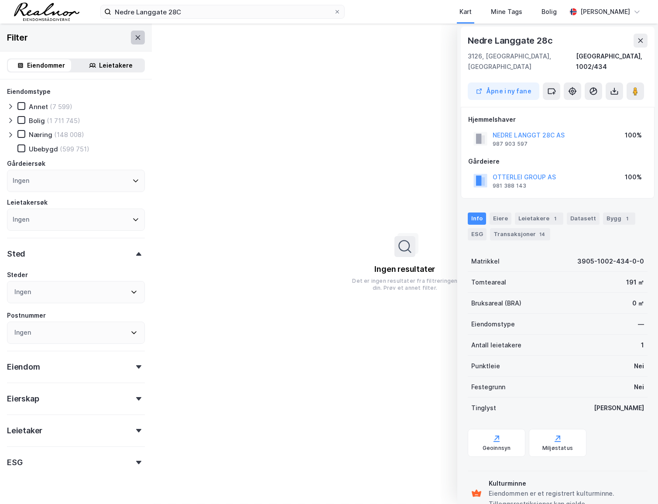
click at [131, 38] on button at bounding box center [138, 38] width 14 height 14
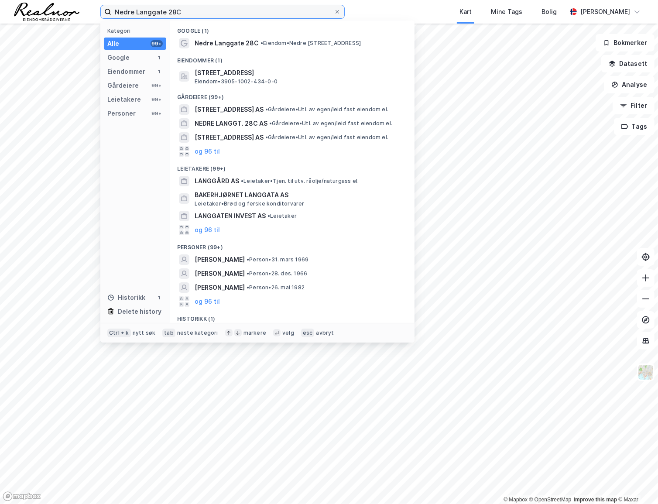
click at [188, 15] on input "Nedre Langgate 28C" at bounding box center [222, 11] width 222 height 13
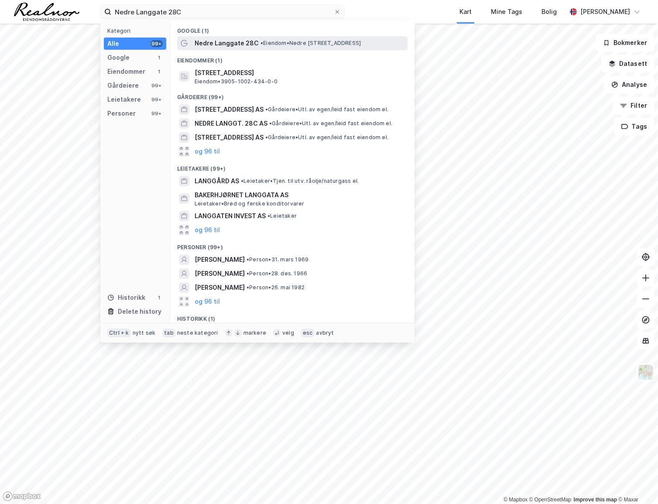
click at [232, 40] on span "Nedre Langgate 28C" at bounding box center [227, 43] width 64 height 10
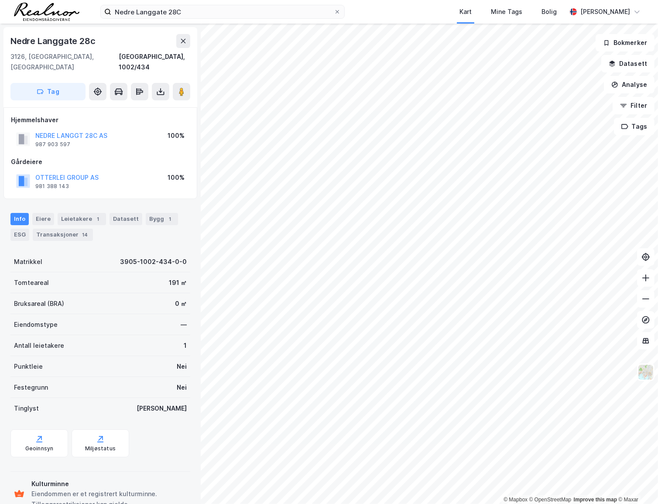
scroll to position [0, 0]
click at [0, 0] on button "NEDRE LANGGT 28C AS" at bounding box center [0, 0] width 0 height 0
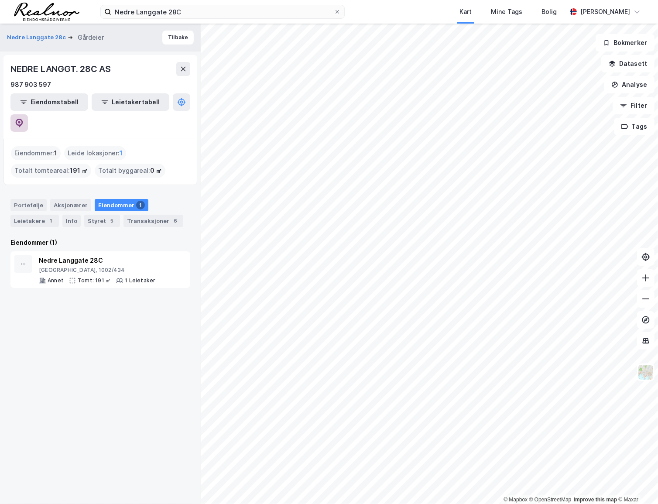
click at [24, 119] on icon at bounding box center [19, 123] width 9 height 9
click at [66, 215] on div "Info" at bounding box center [71, 221] width 18 height 12
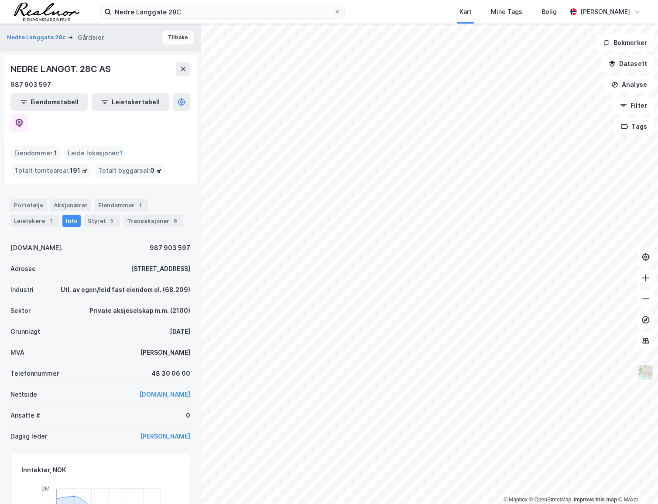
click at [169, 40] on button "Tilbake" at bounding box center [177, 38] width 31 height 14
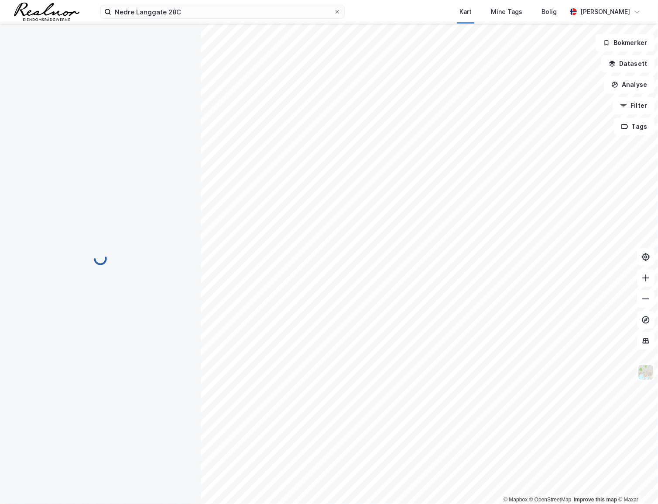
scroll to position [0, 0]
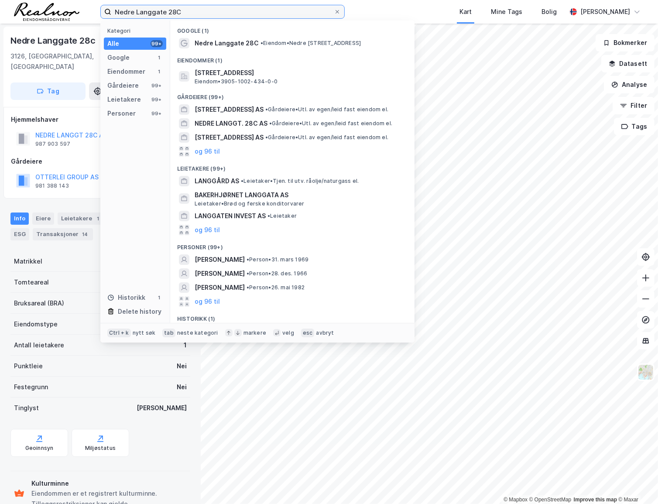
drag, startPoint x: 207, startPoint y: 10, endPoint x: 55, endPoint y: 12, distance: 151.4
click at [55, 12] on div "Nedre Langgate 28C Kategori Alle 99+ Google 1 Eiendommer 1 Gårdeiere 99+ Leieta…" at bounding box center [329, 12] width 658 height 24
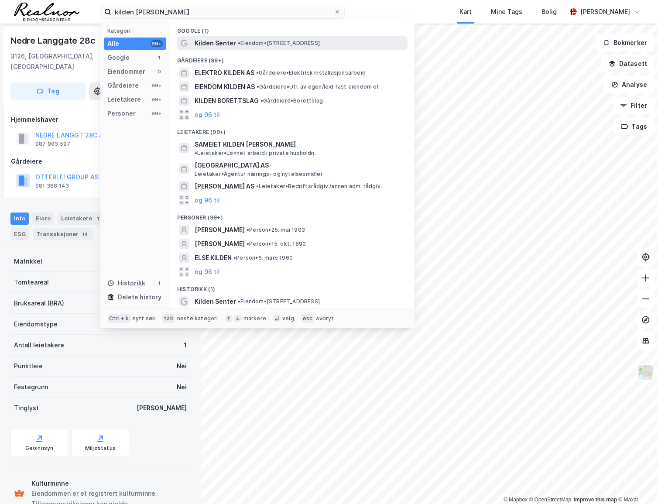
click at [255, 41] on span "• Eiendom • [STREET_ADDRESS]" at bounding box center [279, 43] width 82 height 7
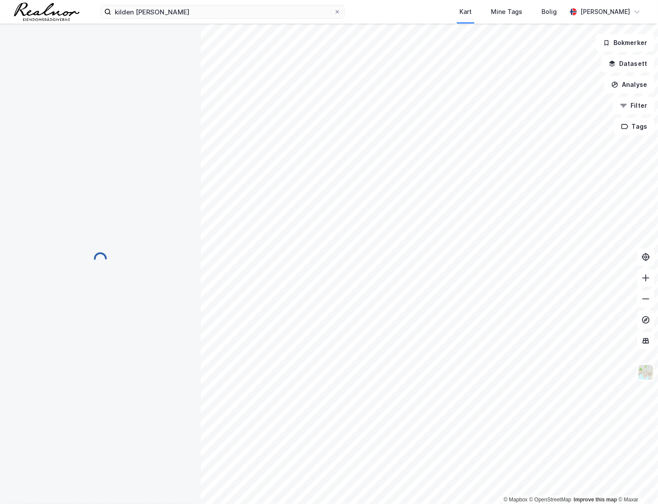
scroll to position [0, 0]
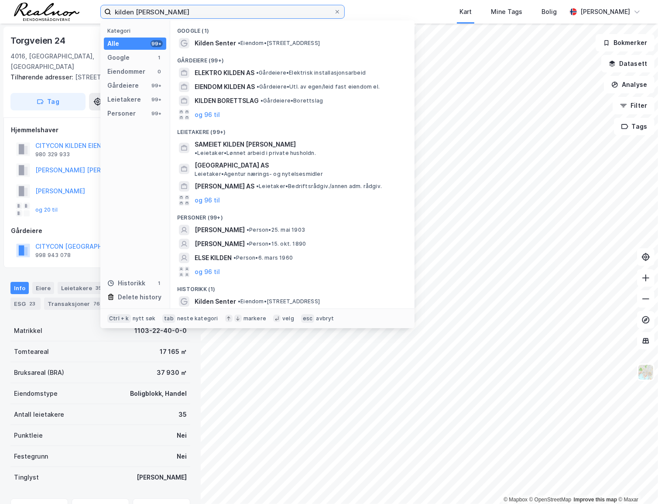
drag, startPoint x: 160, startPoint y: 10, endPoint x: 89, endPoint y: 10, distance: 70.7
click at [89, 10] on div "kilden [PERSON_NAME] Kategori Alle 99+ Google 1 Eiendommer 0 Gårdeiere 99+ Leie…" at bounding box center [329, 12] width 658 height 24
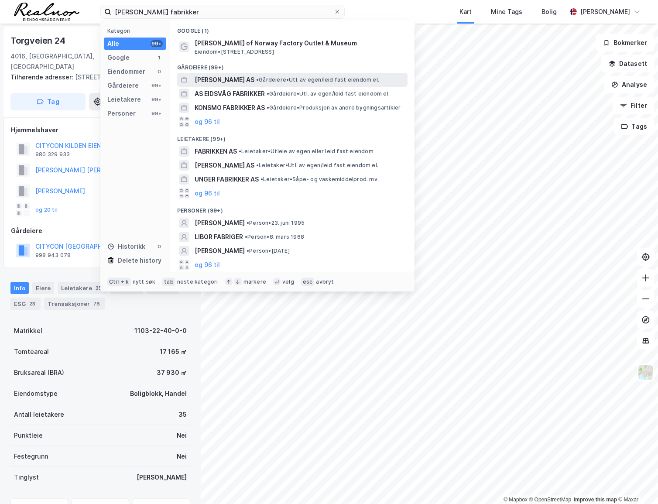
click at [227, 76] on span "[PERSON_NAME] AS" at bounding box center [225, 80] width 60 height 10
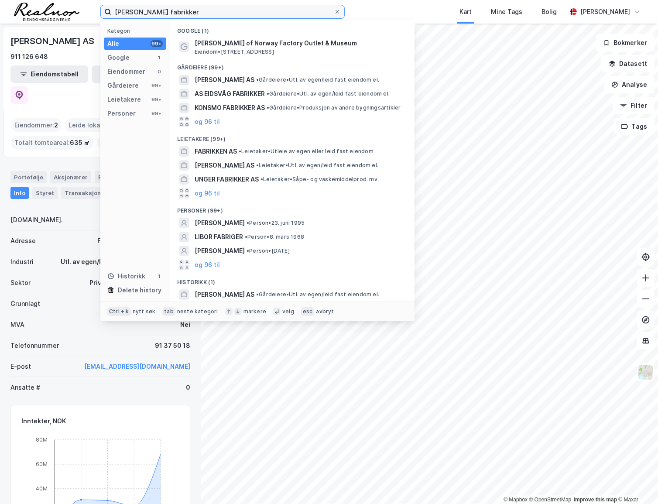
drag, startPoint x: 185, startPoint y: 7, endPoint x: 106, endPoint y: 7, distance: 79.0
click at [106, 7] on label "[PERSON_NAME] fabrikker" at bounding box center [222, 12] width 244 height 14
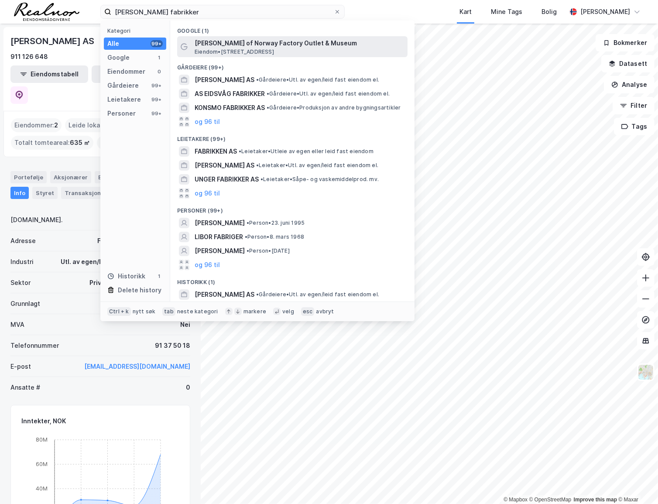
click at [264, 41] on span "[PERSON_NAME] of Norway Factory Outlet & Museum" at bounding box center [299, 43] width 209 height 10
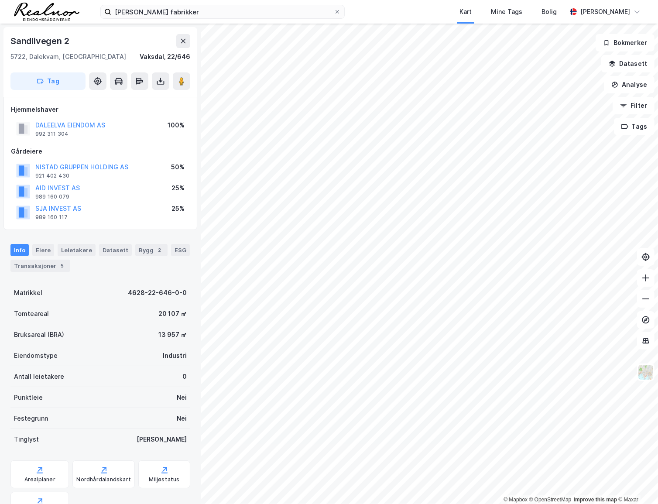
scroll to position [0, 0]
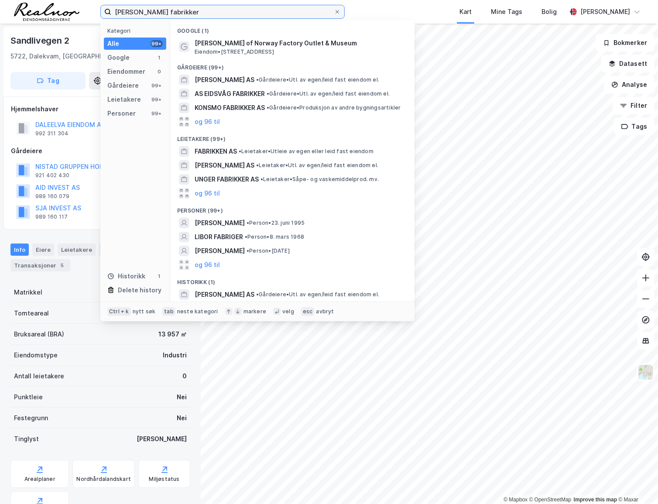
click at [196, 14] on input "[PERSON_NAME] fabrikker" at bounding box center [222, 11] width 222 height 13
drag, startPoint x: 182, startPoint y: 10, endPoint x: 129, endPoint y: 9, distance: 52.8
click at [129, 9] on input "[PERSON_NAME] fabrikker" at bounding box center [222, 11] width 222 height 13
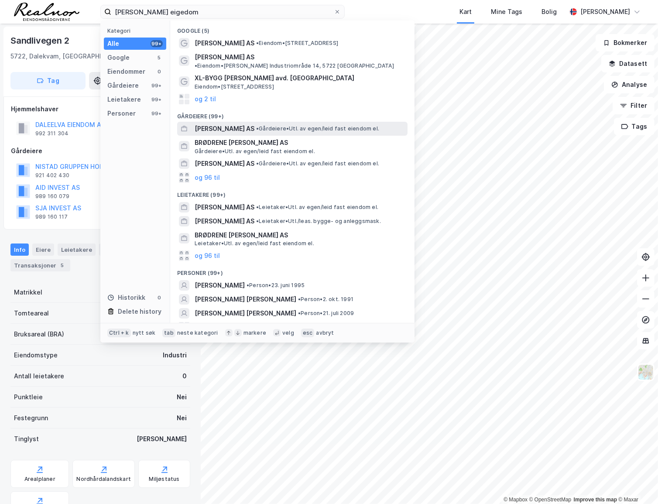
click at [260, 123] on div "[PERSON_NAME] AS • Gårdeiere • Utl. av egen/[PERSON_NAME] fast eiendom el." at bounding box center [300, 128] width 211 height 10
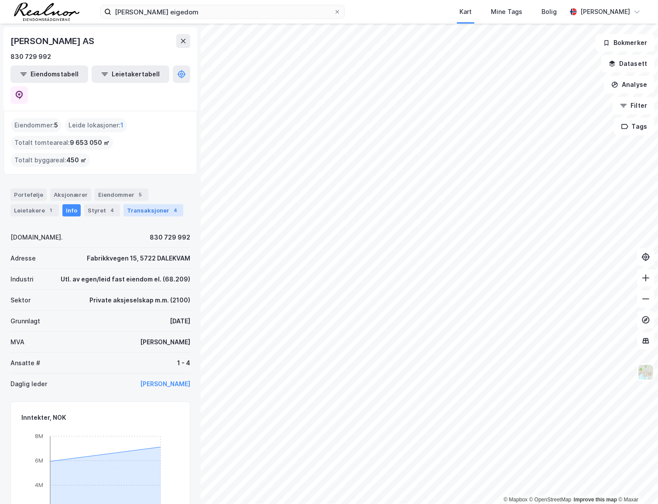
click at [150, 204] on div "Transaksjoner 4" at bounding box center [153, 210] width 60 height 12
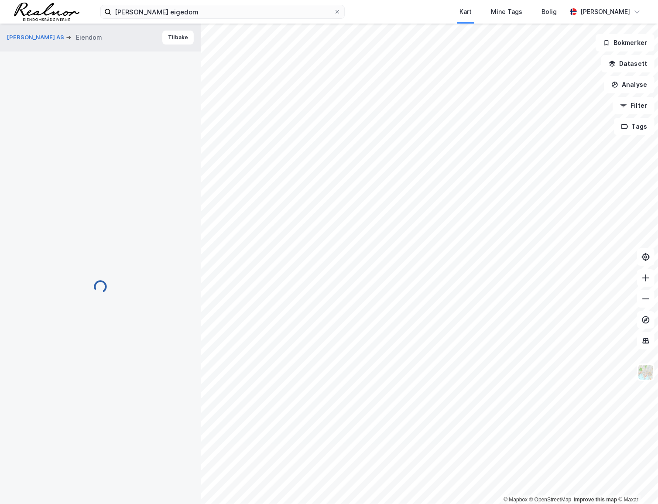
scroll to position [0, 0]
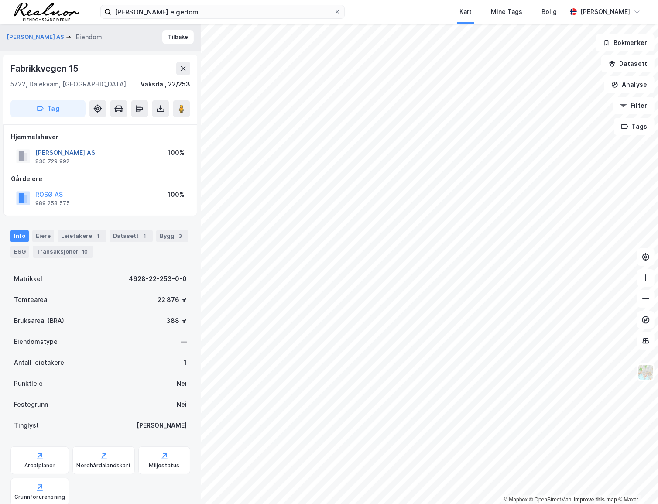
click at [0, 0] on button "[PERSON_NAME] AS" at bounding box center [0, 0] width 0 height 0
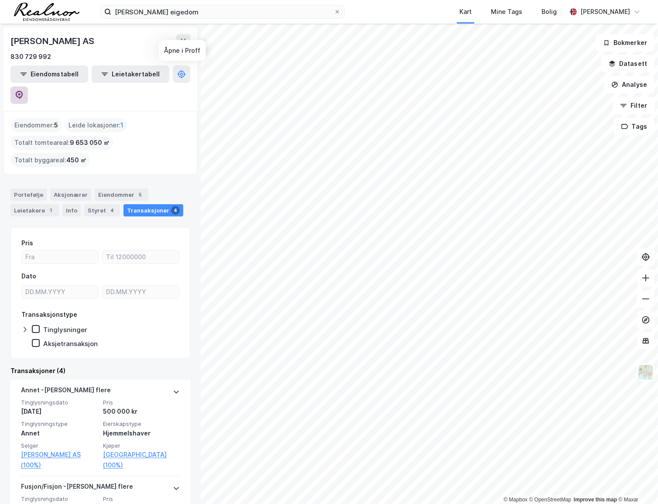
click at [23, 91] on icon at bounding box center [19, 95] width 7 height 9
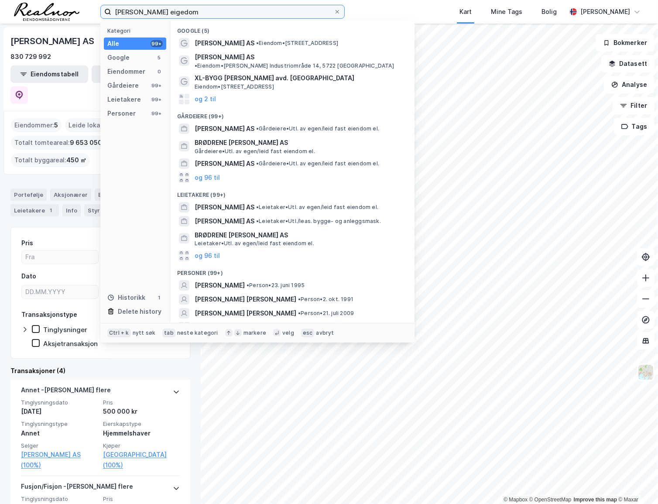
drag, startPoint x: 184, startPoint y: 10, endPoint x: 89, endPoint y: 12, distance: 94.3
click at [89, 12] on div "[PERSON_NAME] eigedom Kategori Alle 99+ Google 5 Eiendommer 0 Gårdeiere 99+ Lei…" at bounding box center [329, 12] width 658 height 24
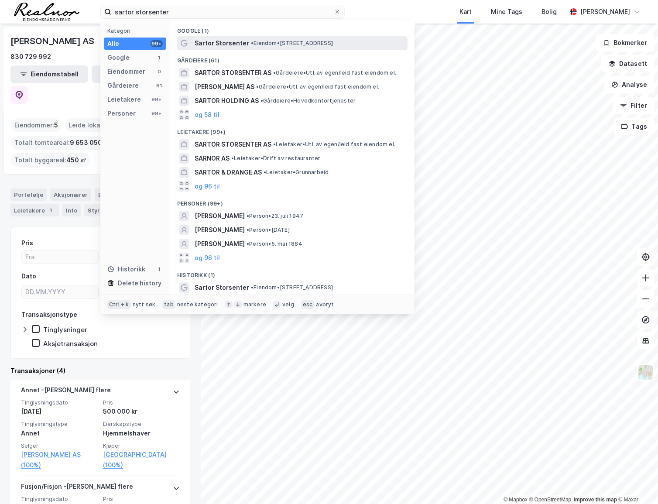
click at [244, 41] on span "Sartor Storsenter" at bounding box center [222, 43] width 55 height 10
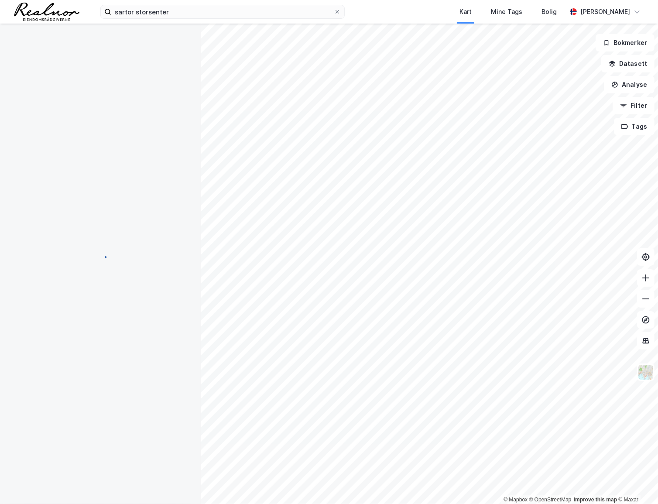
scroll to position [0, 0]
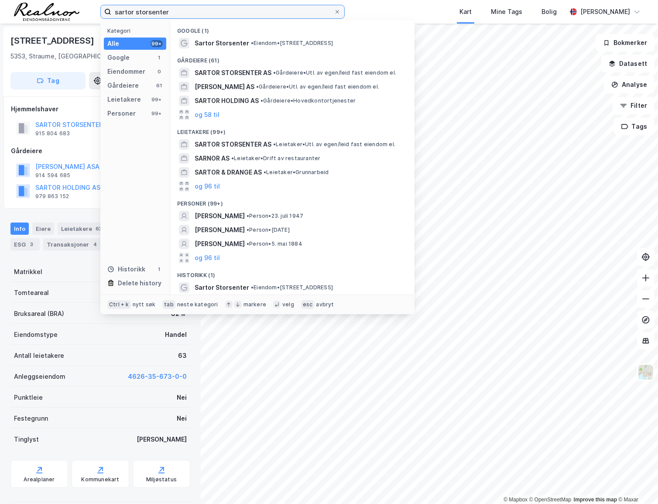
drag, startPoint x: 175, startPoint y: 12, endPoint x: 48, endPoint y: 17, distance: 126.2
click at [48, 17] on div "[PERSON_NAME] storsenter Kategori Alle 99+ Google 1 Eiendommer 0 Gårdeiere 61 L…" at bounding box center [329, 12] width 658 height 24
paste input "[STREET_ADDRESS][PERSON_NAME]"
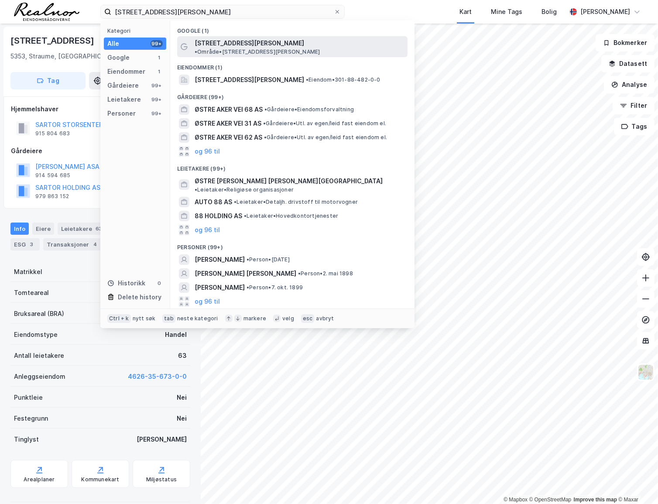
click at [240, 41] on span "[STREET_ADDRESS][PERSON_NAME]" at bounding box center [249, 43] width 109 height 10
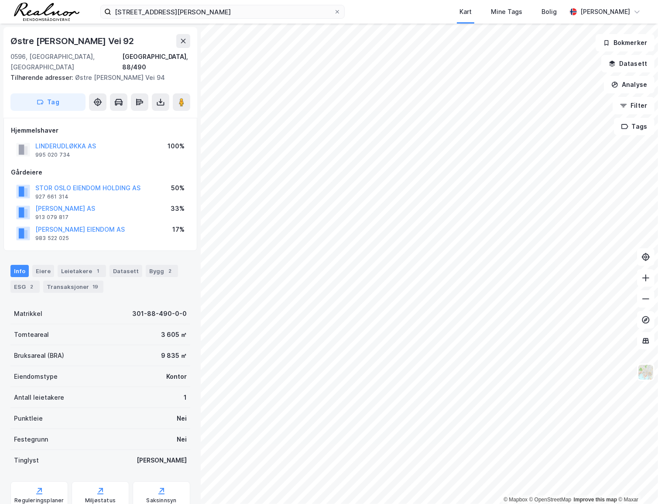
scroll to position [0, 0]
click at [192, 12] on input "[STREET_ADDRESS][PERSON_NAME]" at bounding box center [222, 11] width 222 height 13
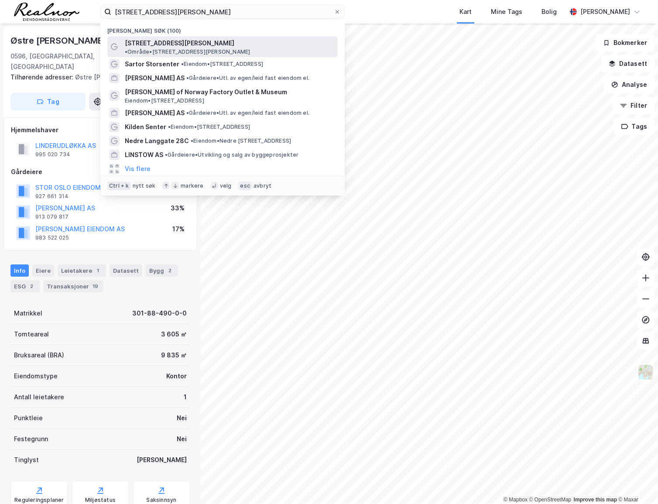
click at [198, 48] on span "• Område • [STREET_ADDRESS][PERSON_NAME]" at bounding box center [187, 51] width 125 height 7
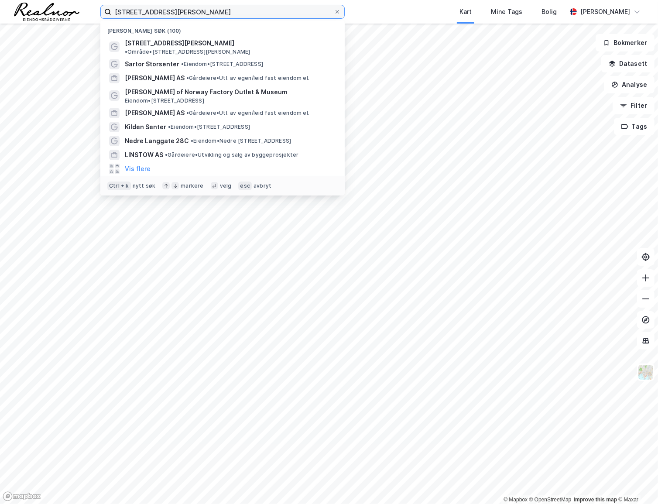
click at [180, 12] on input "[STREET_ADDRESS][PERSON_NAME]" at bounding box center [222, 11] width 222 height 13
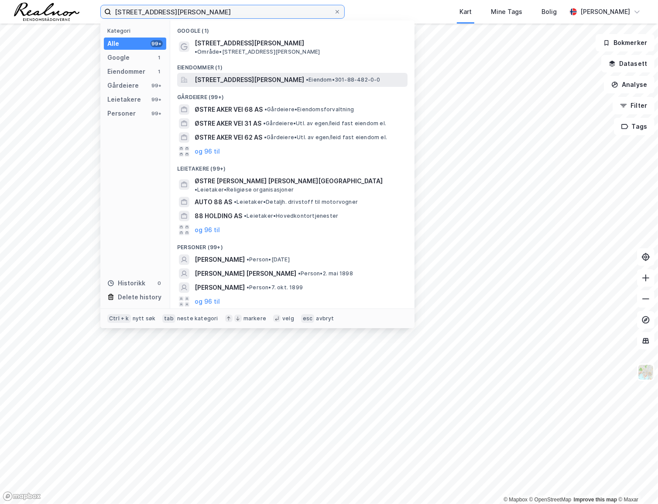
type input "[STREET_ADDRESS][PERSON_NAME]"
click at [276, 75] on span "[STREET_ADDRESS][PERSON_NAME]" at bounding box center [249, 80] width 109 height 10
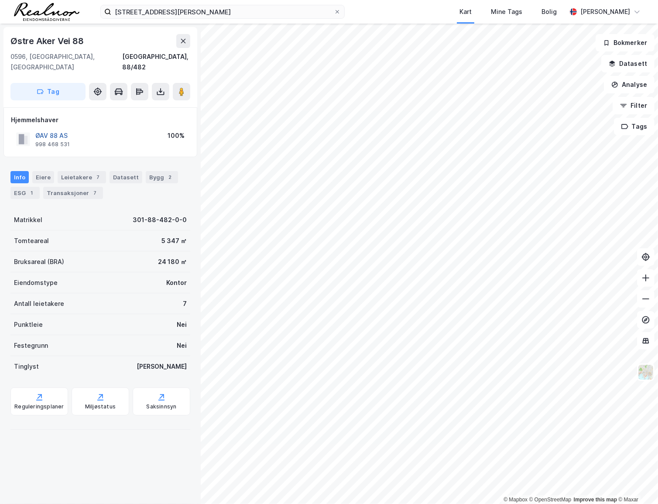
click at [0, 0] on button "ØAV 88 AS" at bounding box center [0, 0] width 0 height 0
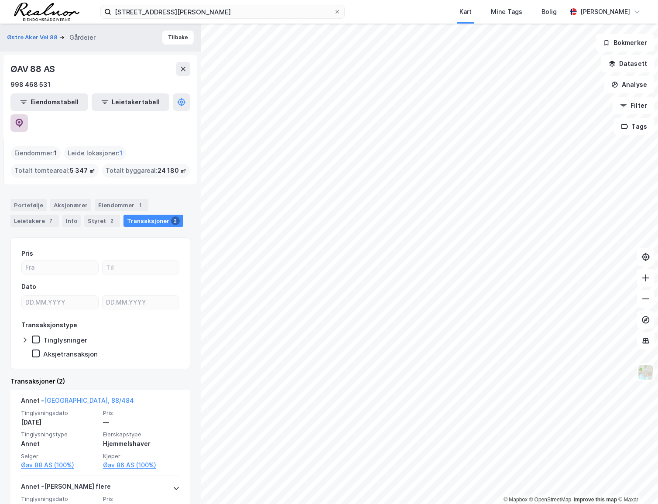
click at [28, 114] on button at bounding box center [18, 122] width 17 height 17
